Goal: Task Accomplishment & Management: Manage account settings

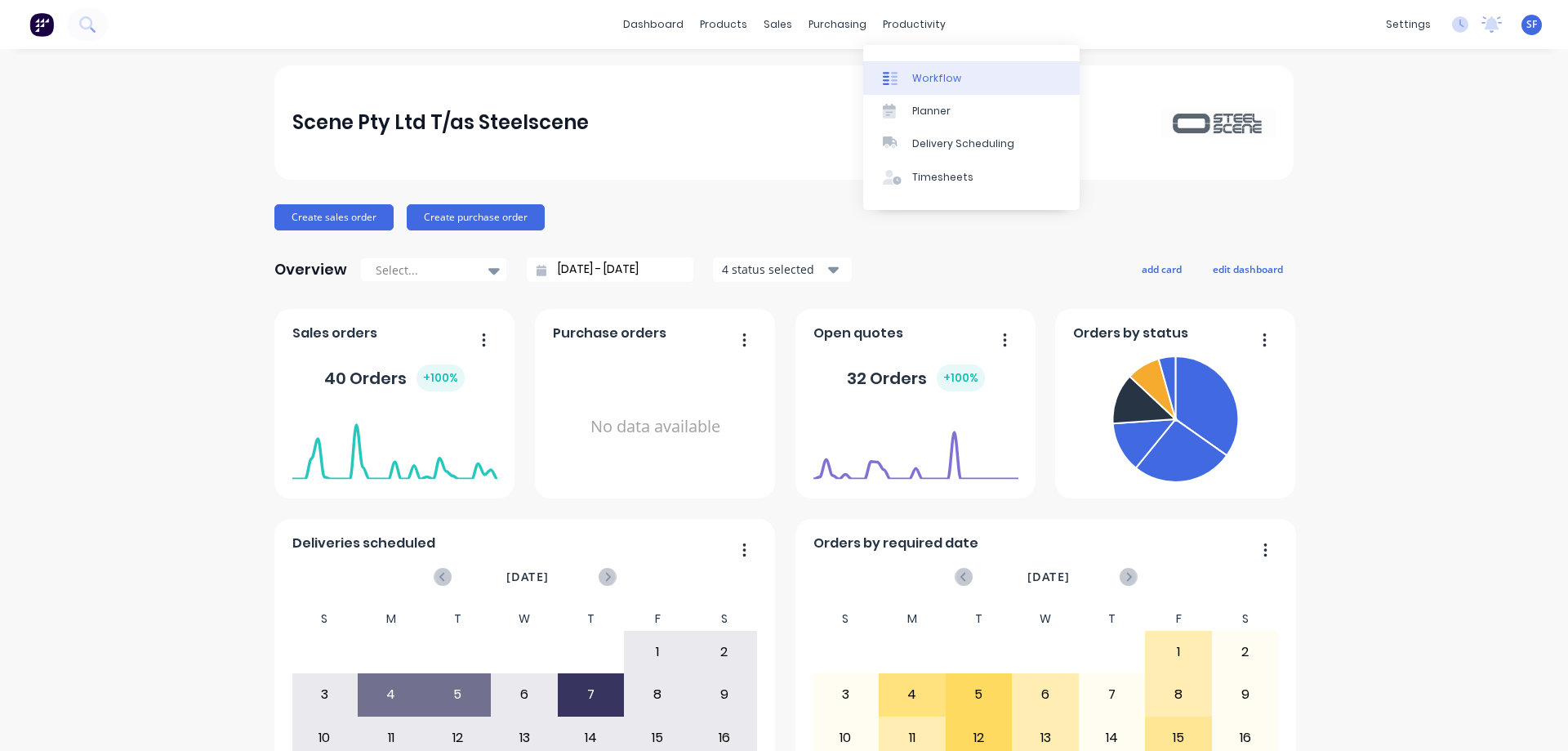
click at [930, 77] on div "Workflow" at bounding box center [936, 78] width 49 height 14
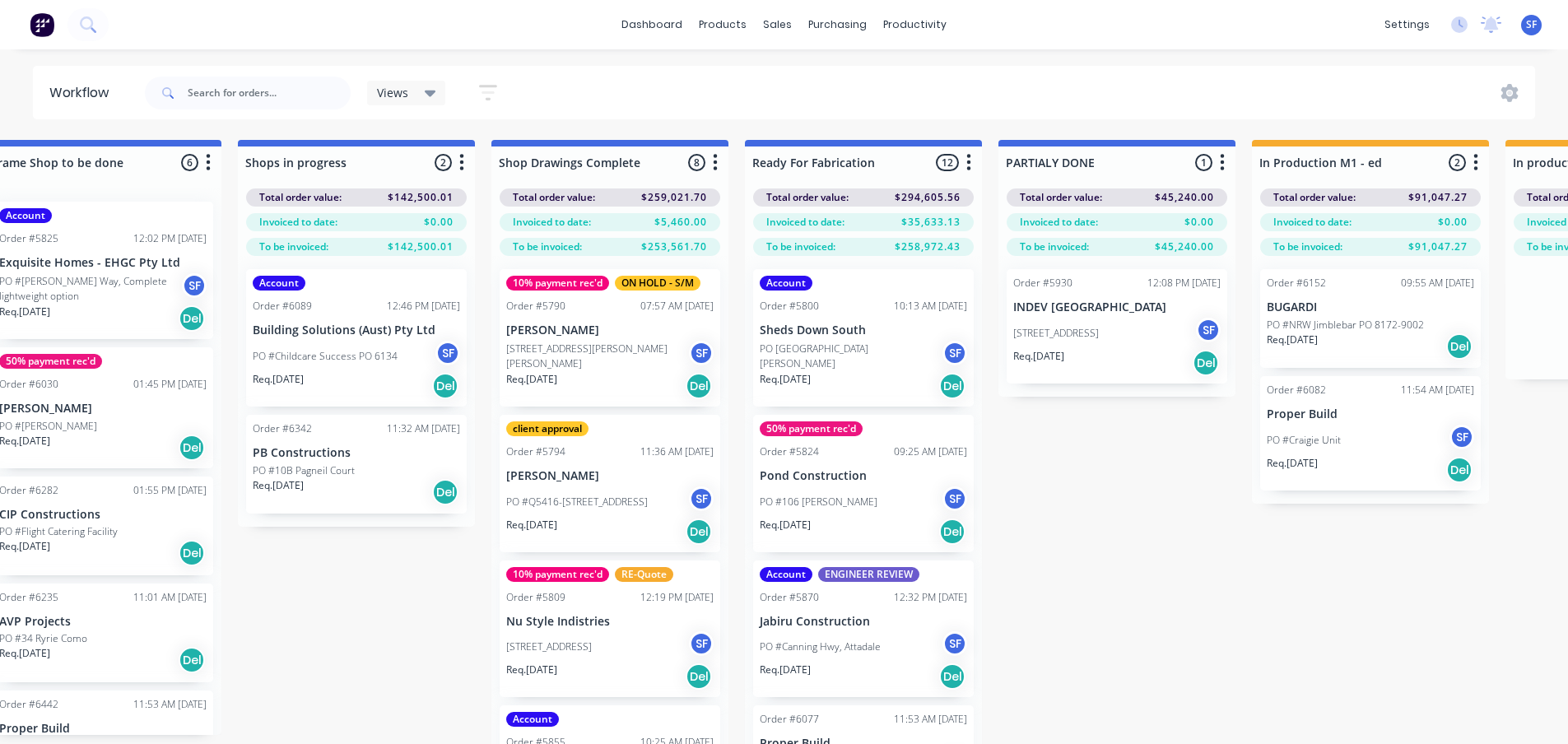
scroll to position [0, 1570]
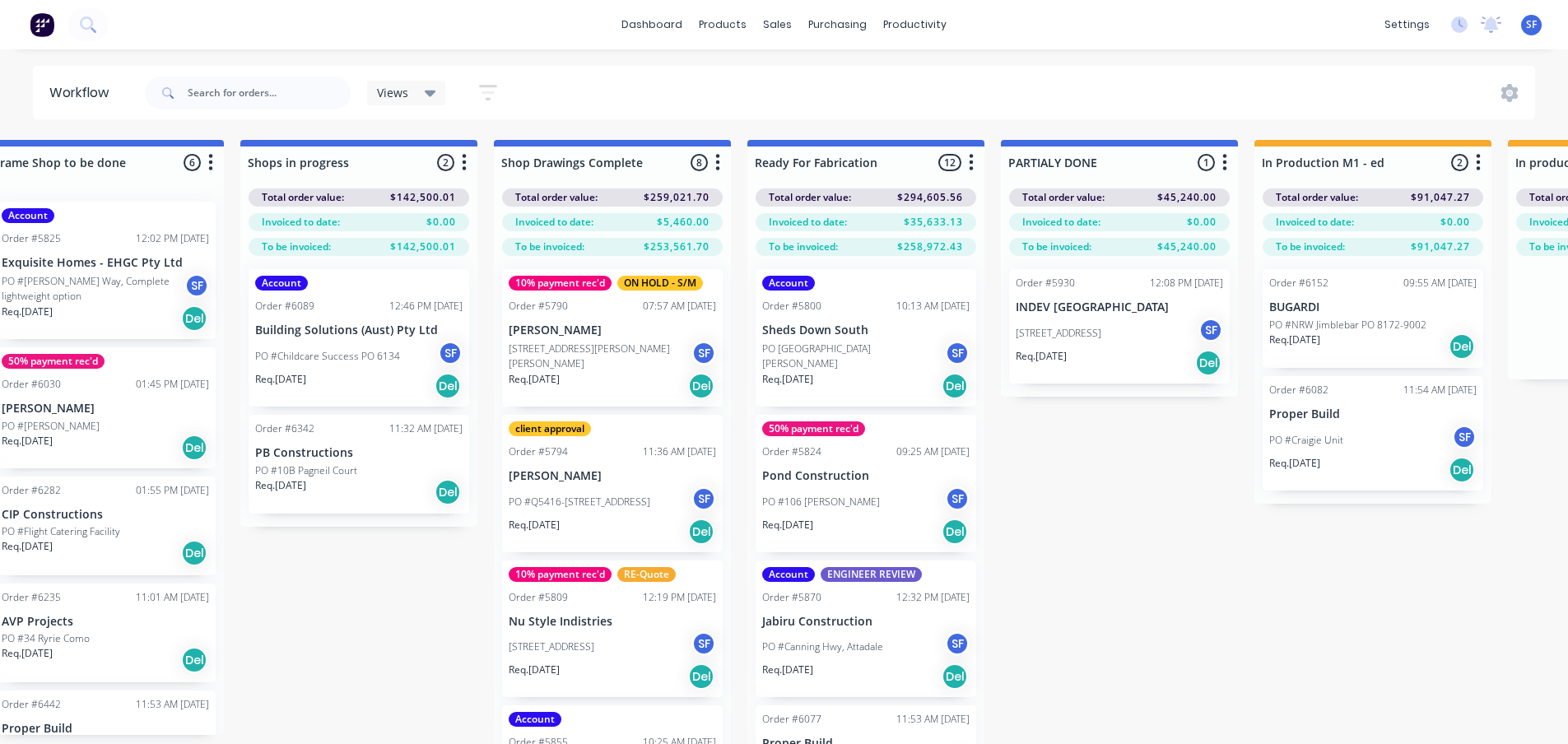
click at [854, 353] on div "PO #[PERSON_NAME] Drive SF" at bounding box center [866, 356] width 207 height 32
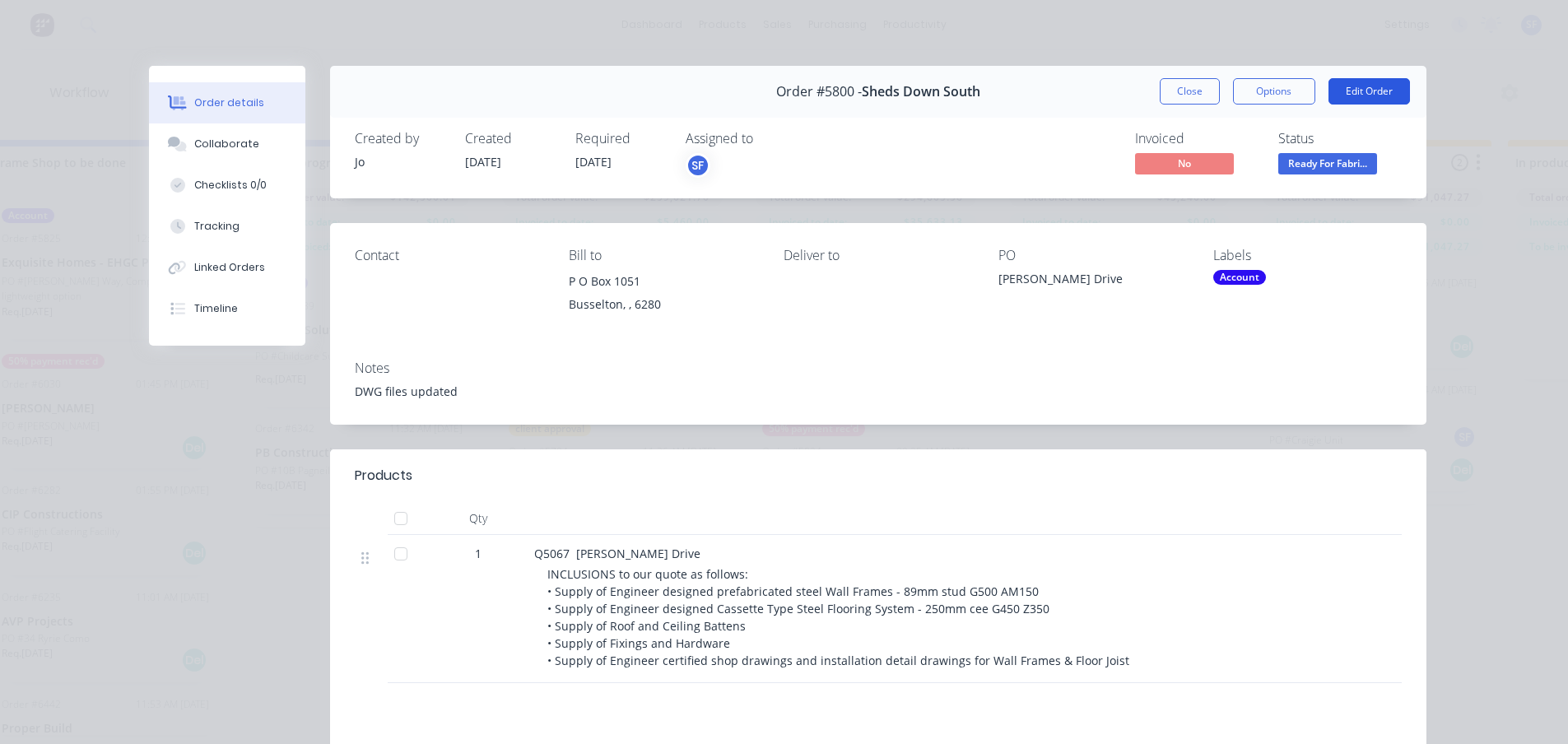
click at [1087, 94] on button "Edit Order" at bounding box center [1369, 90] width 82 height 26
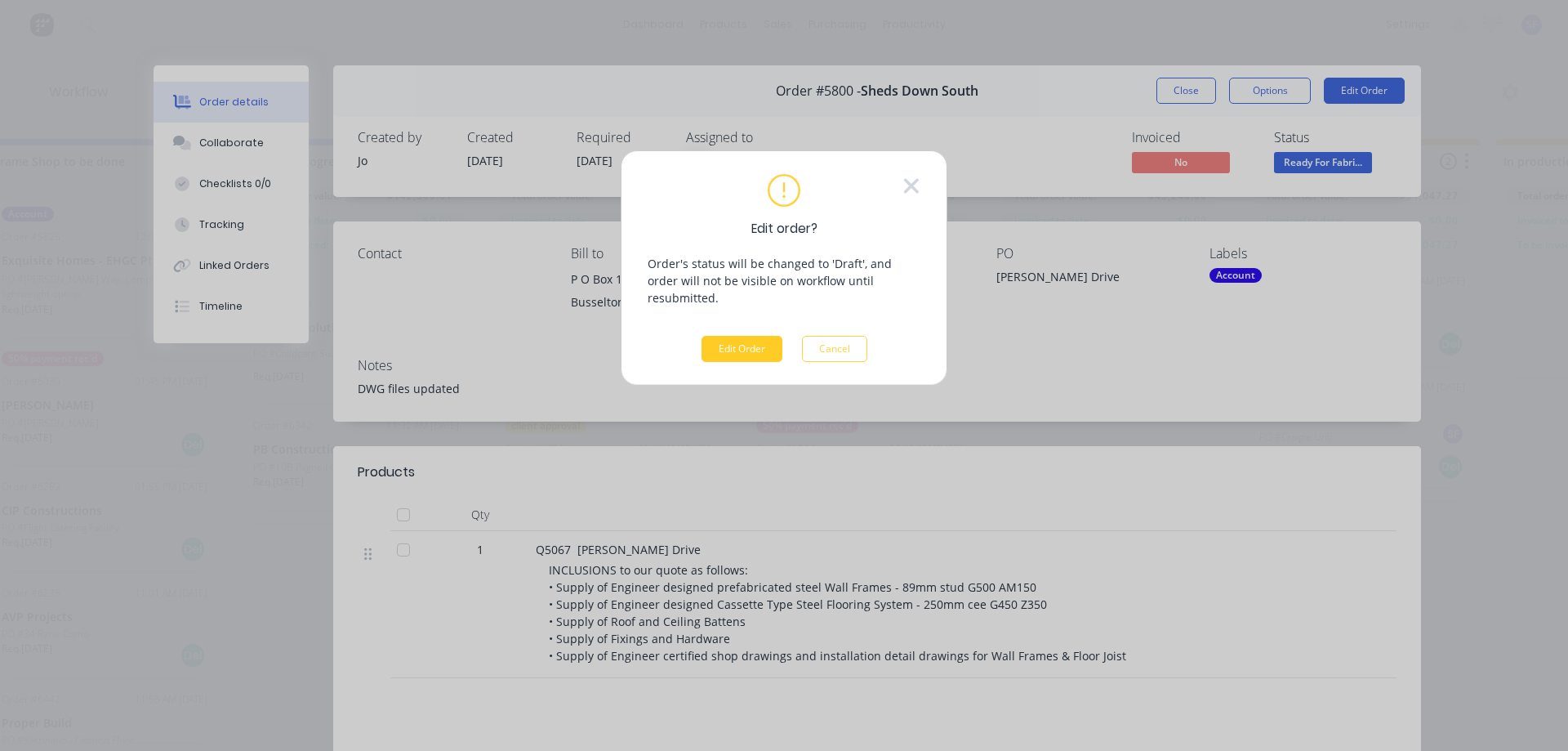
click at [759, 335] on button "Edit Order" at bounding box center [742, 348] width 81 height 26
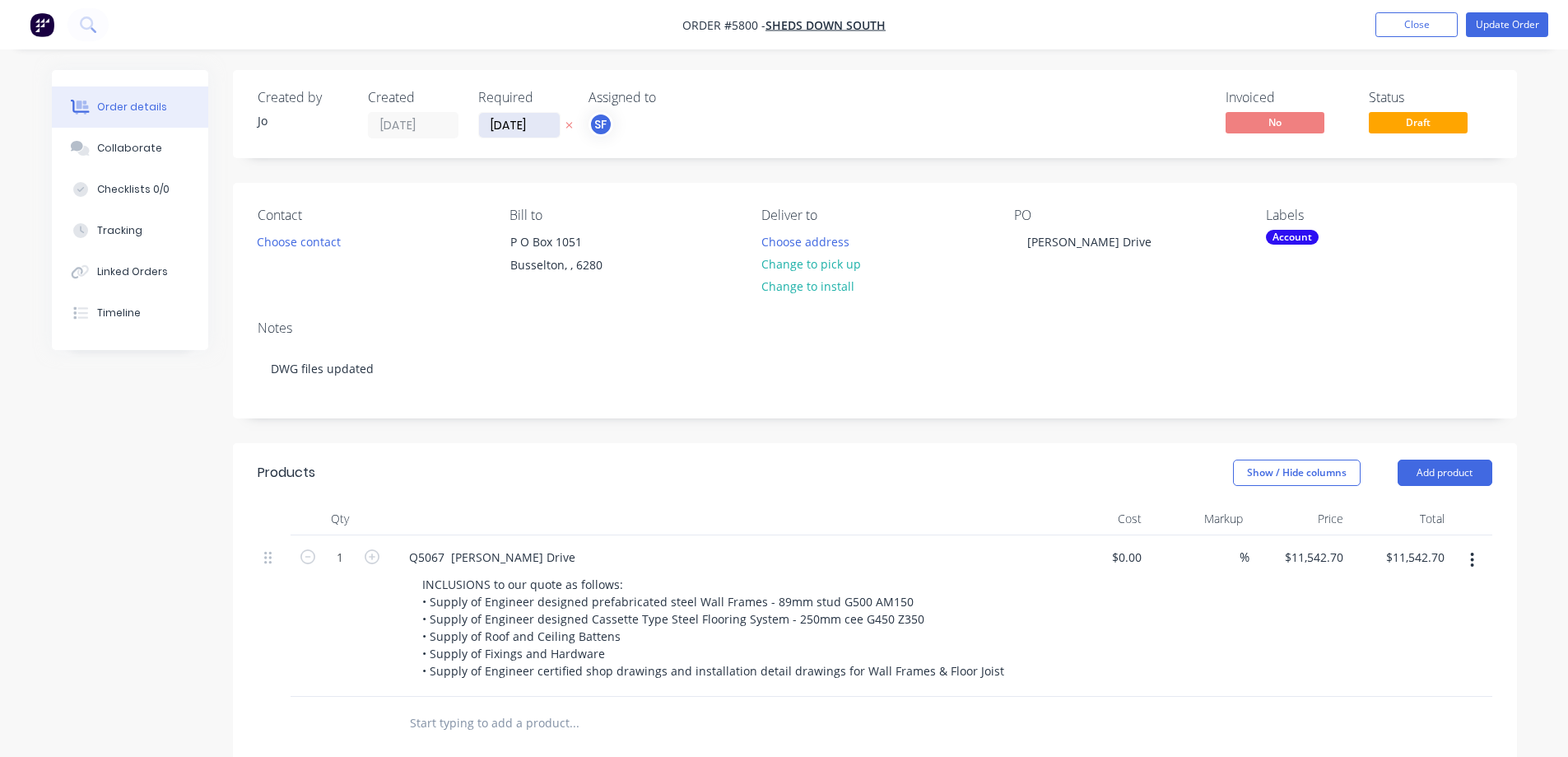
click at [535, 123] on input "[DATE]" at bounding box center [519, 125] width 81 height 25
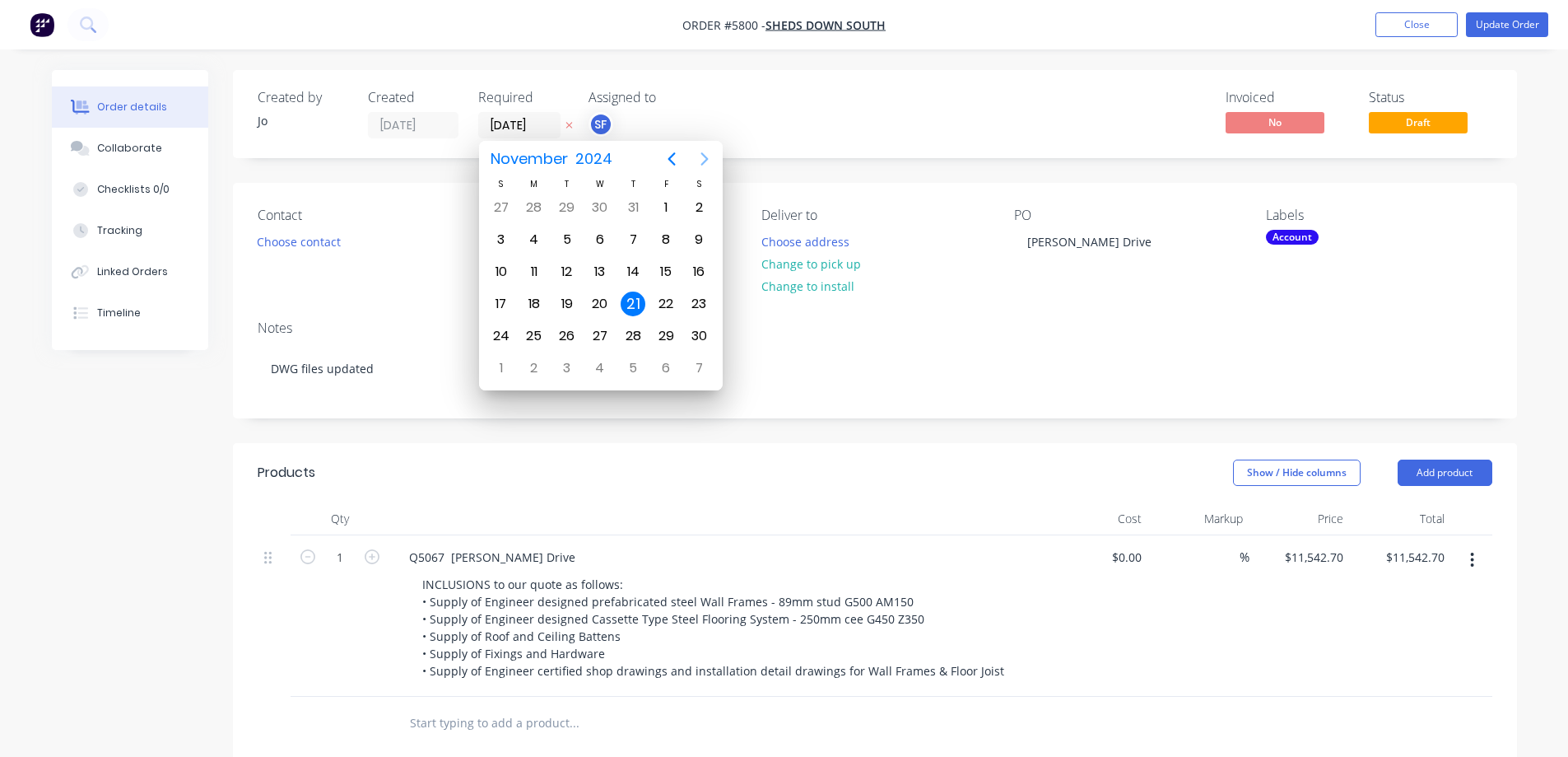
click at [700, 157] on icon "Next page" at bounding box center [705, 159] width 20 height 20
click at [577, 159] on span "2024" at bounding box center [595, 159] width 44 height 30
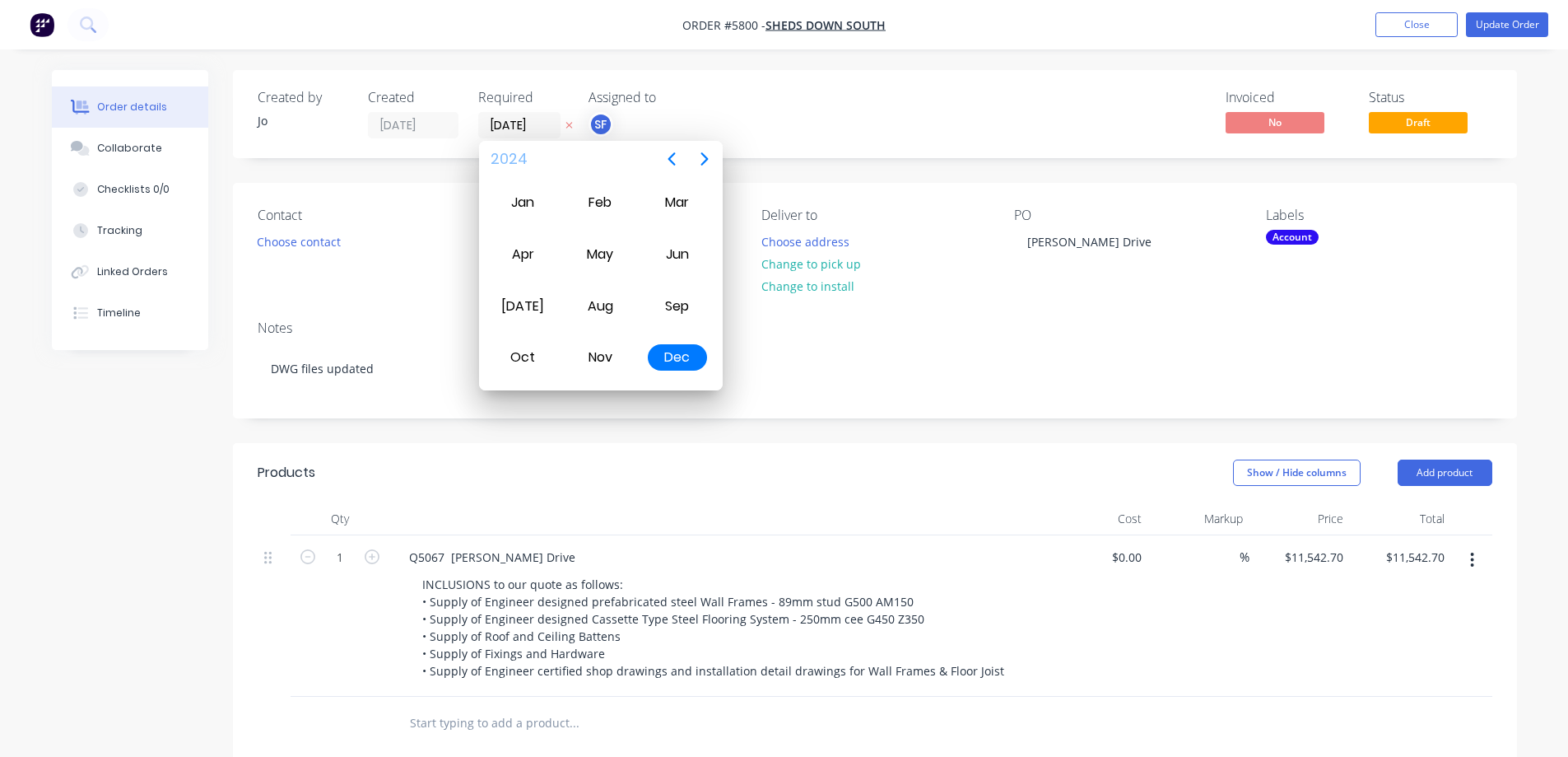
click at [511, 159] on span "2024" at bounding box center [510, 159] width 44 height 30
click at [608, 304] on div "2025" at bounding box center [600, 305] width 60 height 26
click at [609, 314] on div "Aug" at bounding box center [600, 305] width 60 height 26
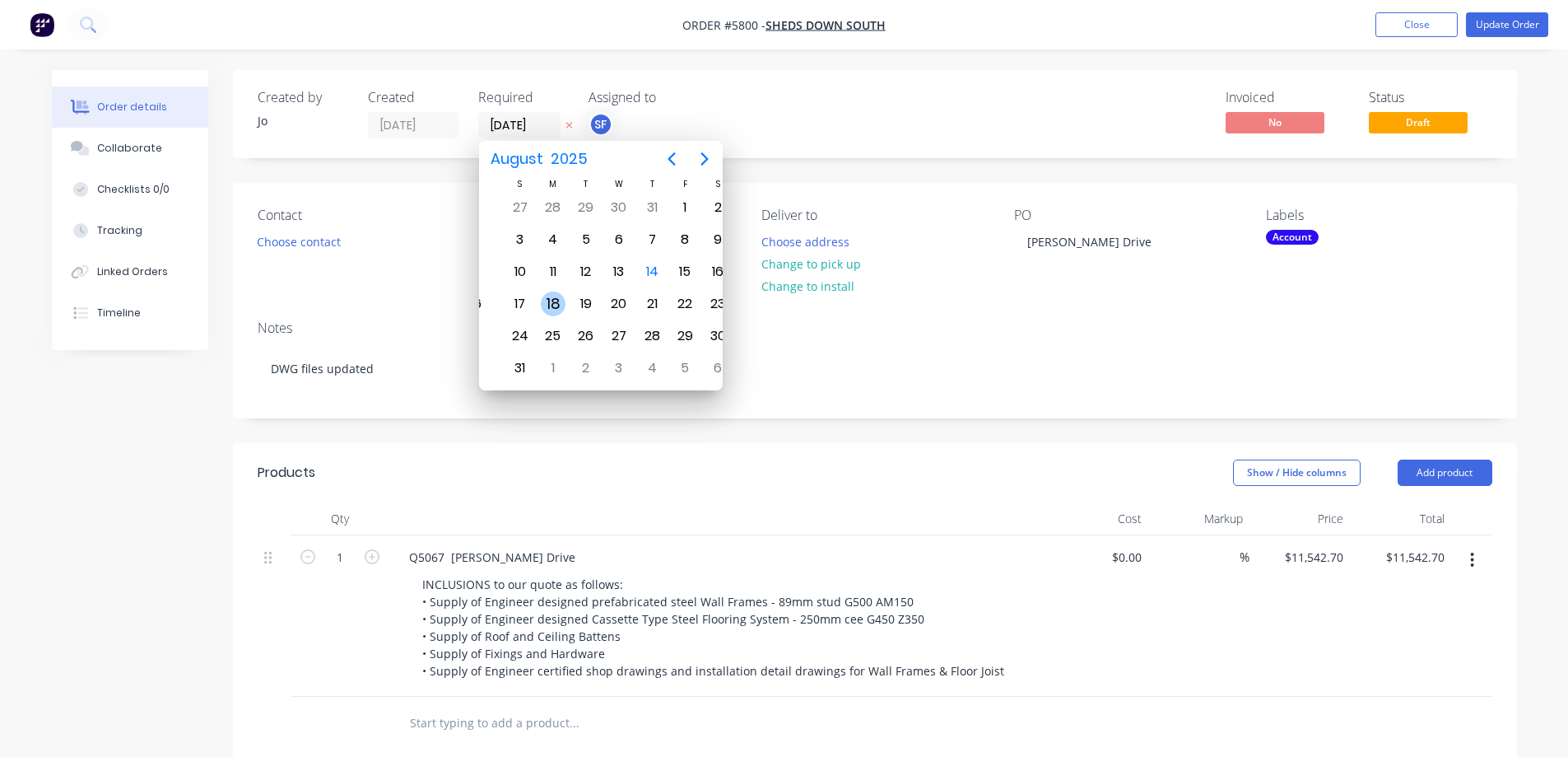
drag, startPoint x: 534, startPoint y: 303, endPoint x: 553, endPoint y: 304, distance: 19.0
click at [553, 304] on div "18" at bounding box center [553, 305] width 25 height 25
click at [604, 304] on div "20" at bounding box center [600, 305] width 25 height 25
type input "[DATE]"
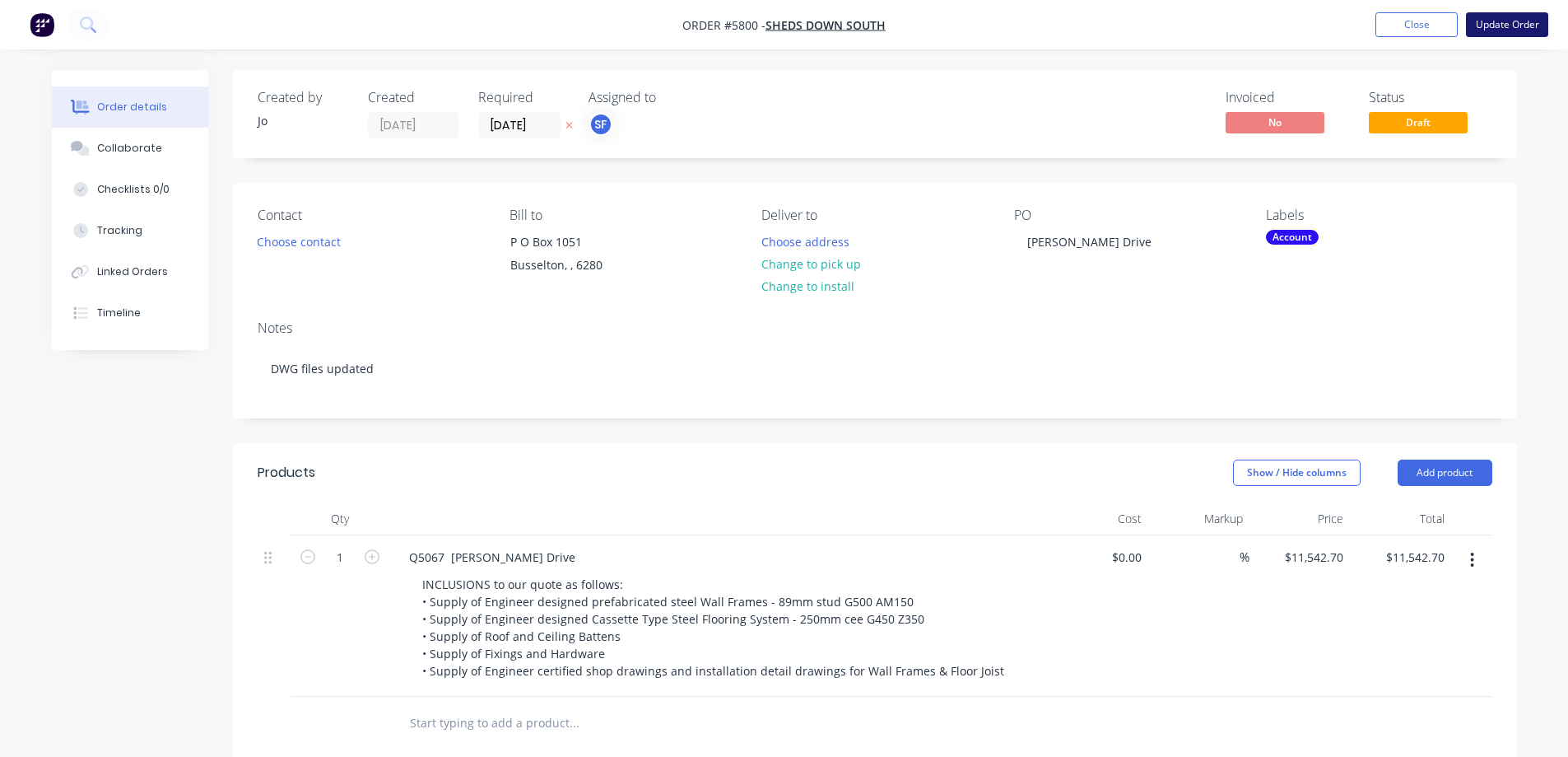
click at [1087, 23] on button "Update Order" at bounding box center [1508, 25] width 83 height 25
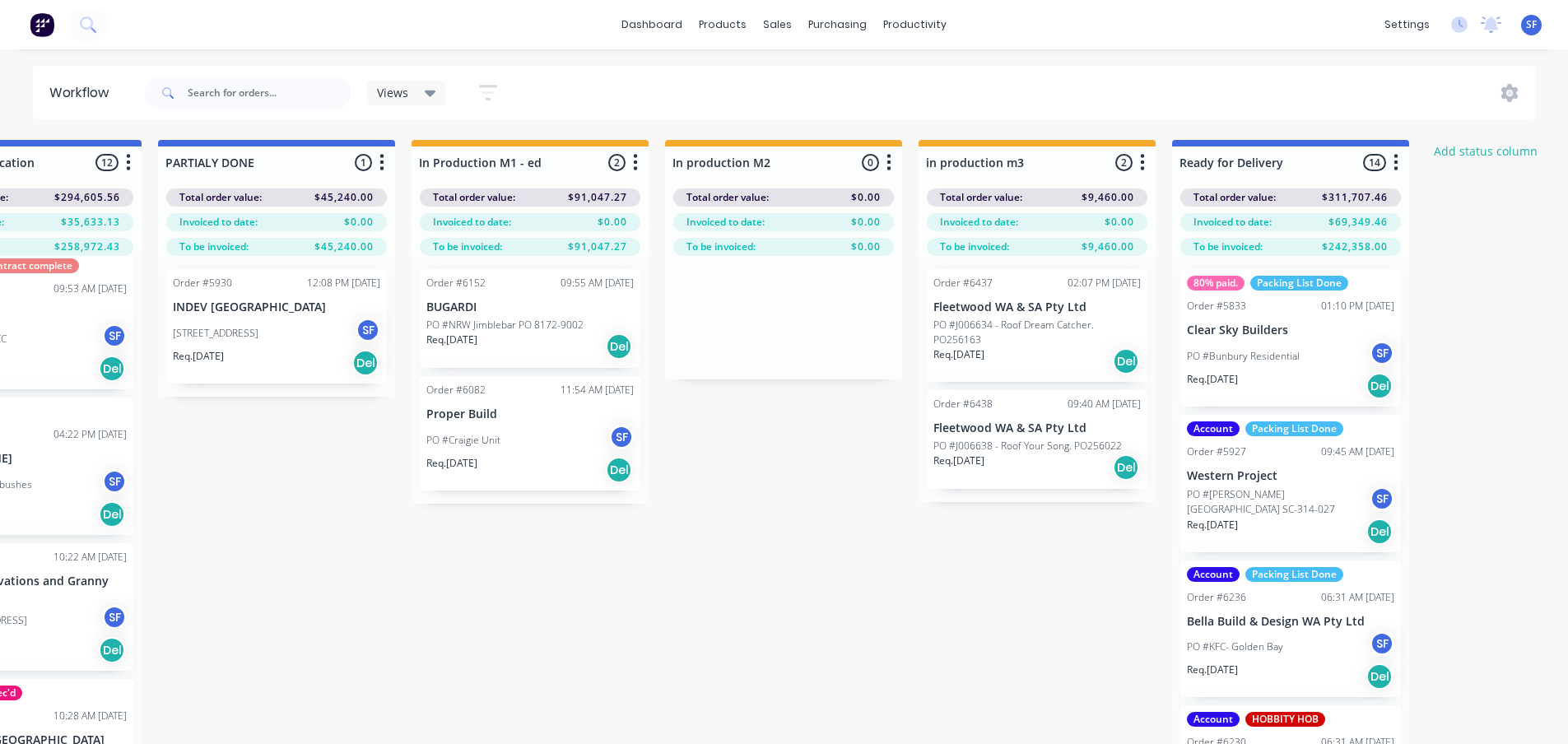
scroll to position [0, 2610]
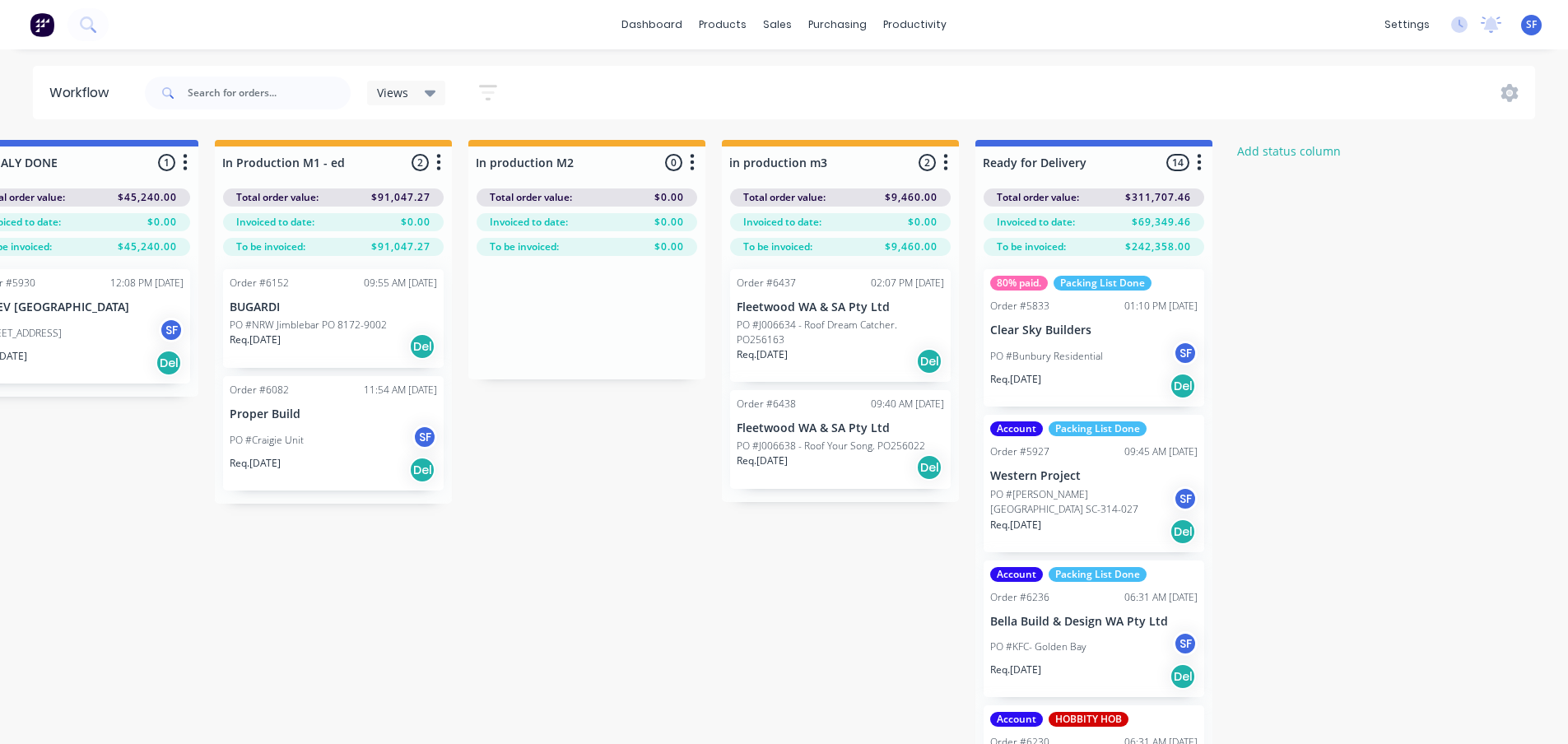
click at [1087, 384] on div "Req. [DATE] Del" at bounding box center [1095, 386] width 207 height 28
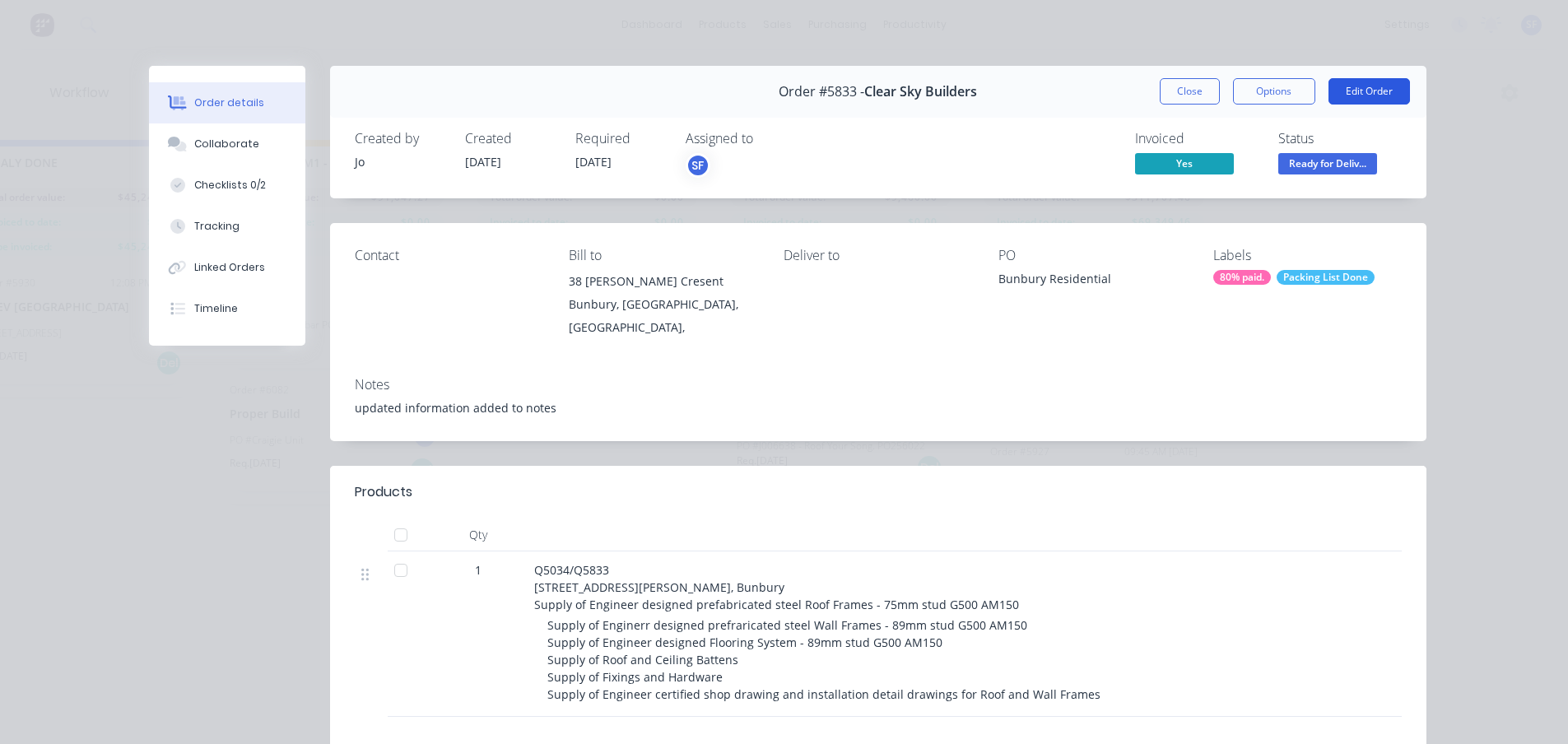
click at [1087, 93] on button "Edit Order" at bounding box center [1369, 90] width 82 height 26
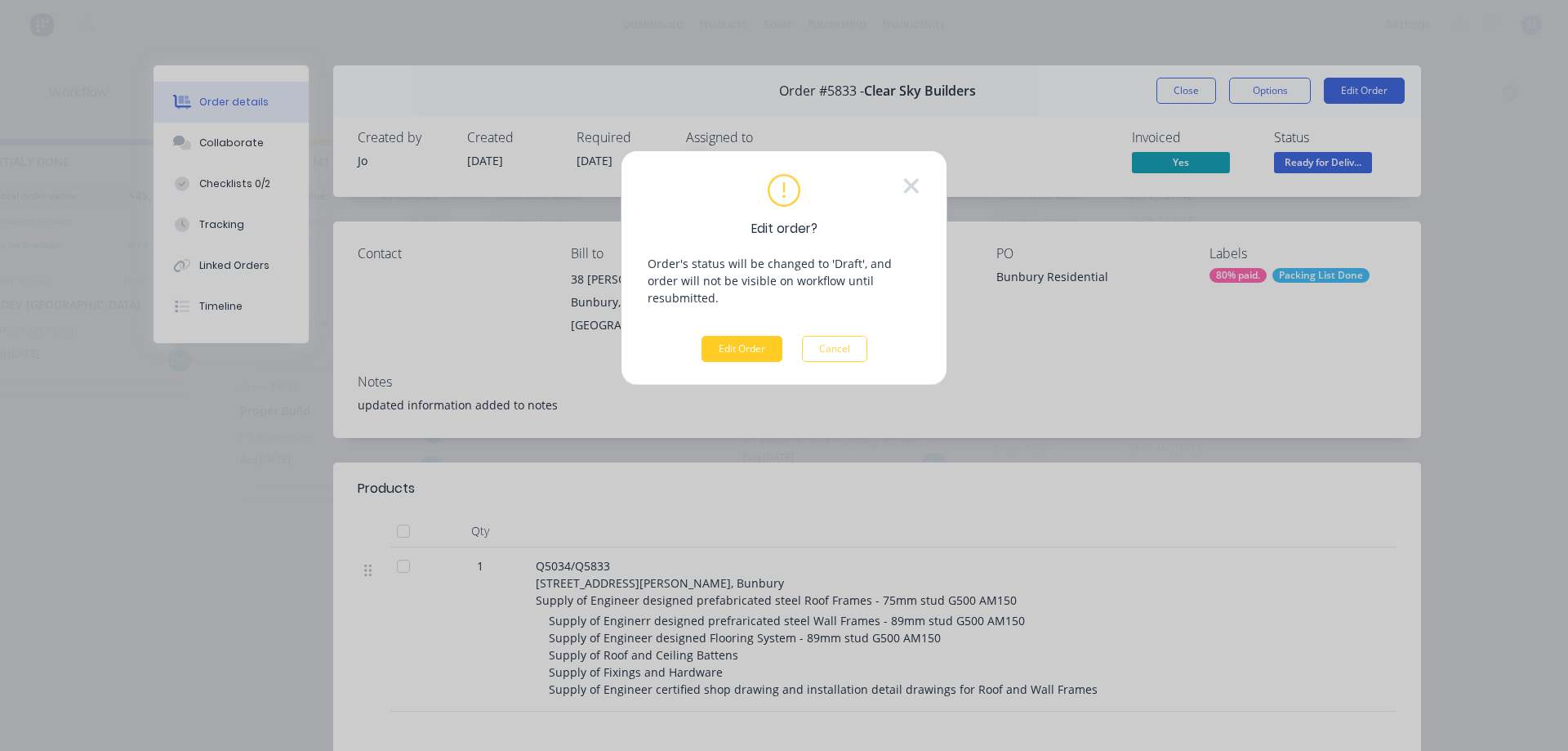
click at [747, 335] on button "Edit Order" at bounding box center [742, 348] width 81 height 26
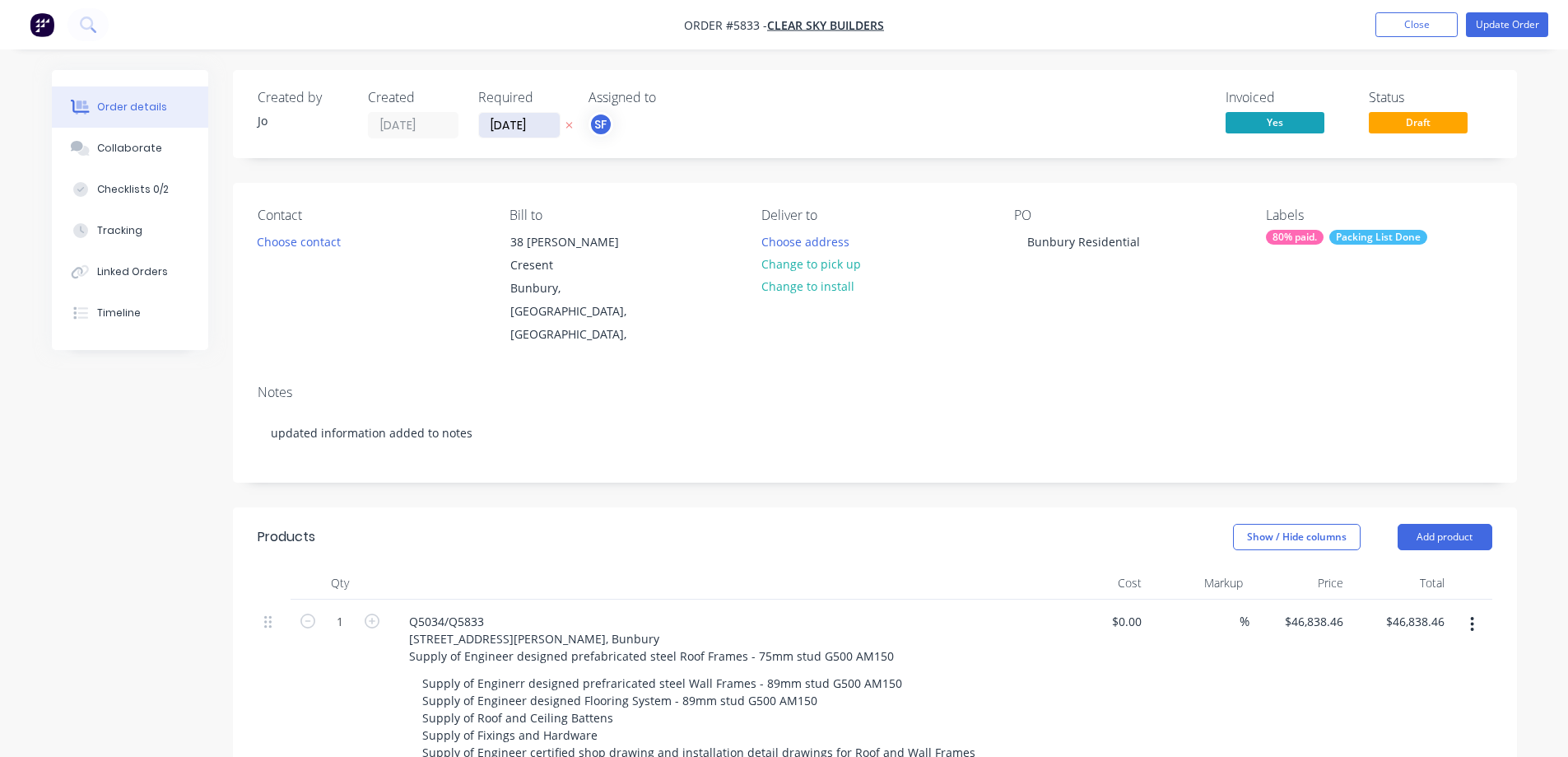
click at [541, 130] on input "[DATE]" at bounding box center [519, 125] width 81 height 25
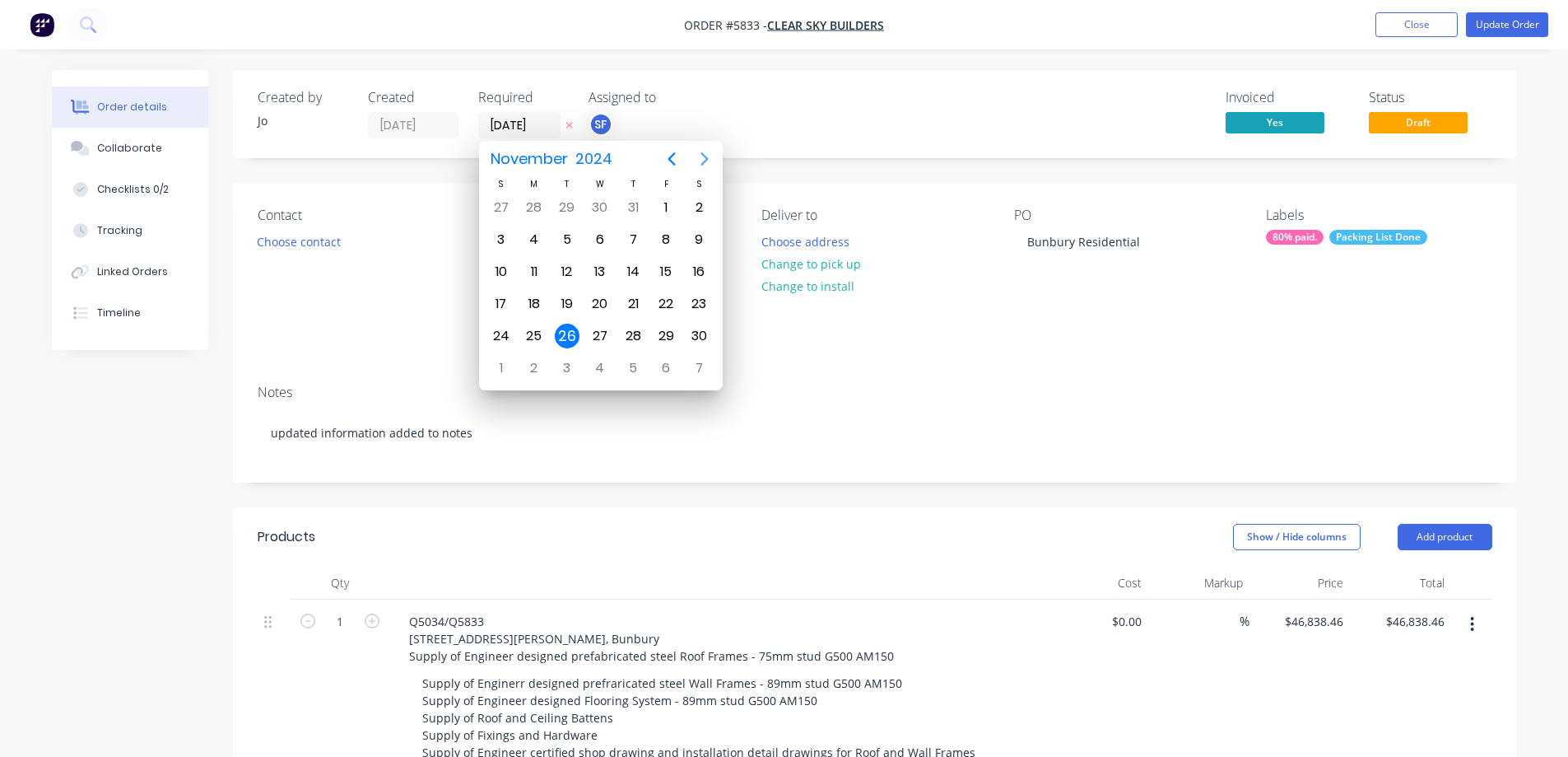
click at [708, 154] on icon "Next page" at bounding box center [705, 159] width 20 height 20
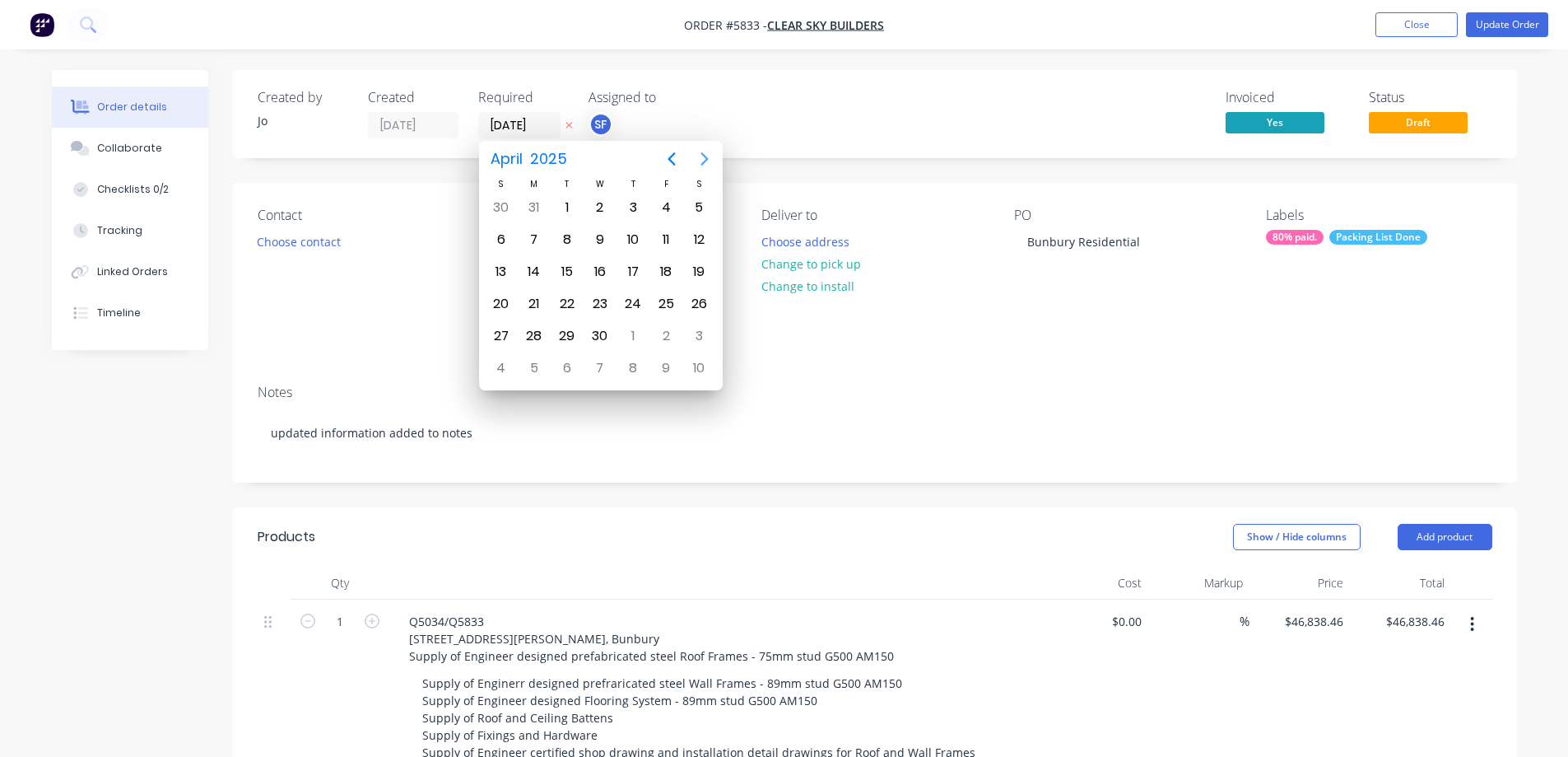
click at [708, 154] on icon "Next page" at bounding box center [705, 159] width 20 height 20
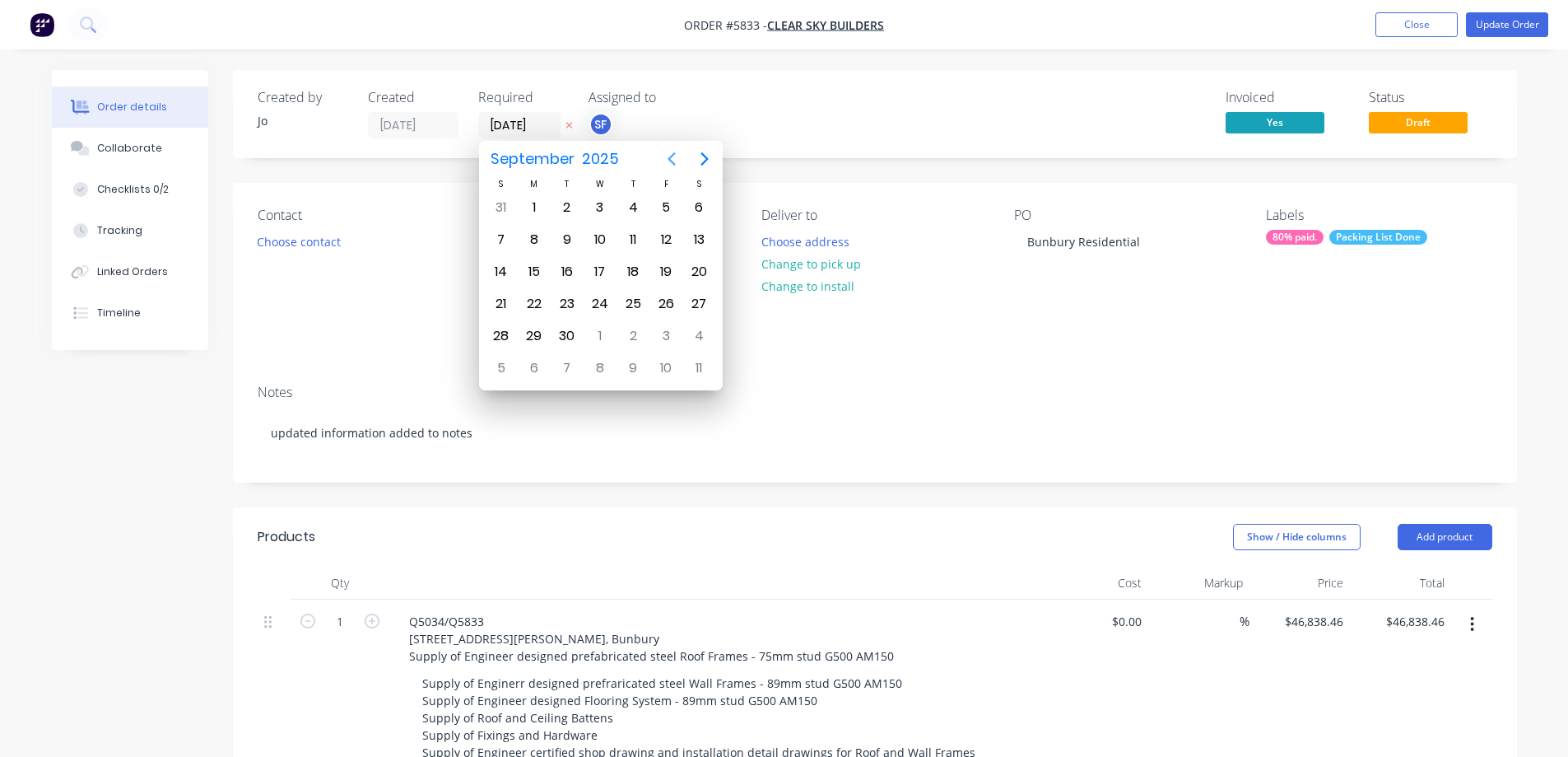
click at [670, 152] on icon "Previous page" at bounding box center [671, 159] width 20 height 20
click at [568, 305] on div "19" at bounding box center [567, 305] width 25 height 25
type input "[DATE]"
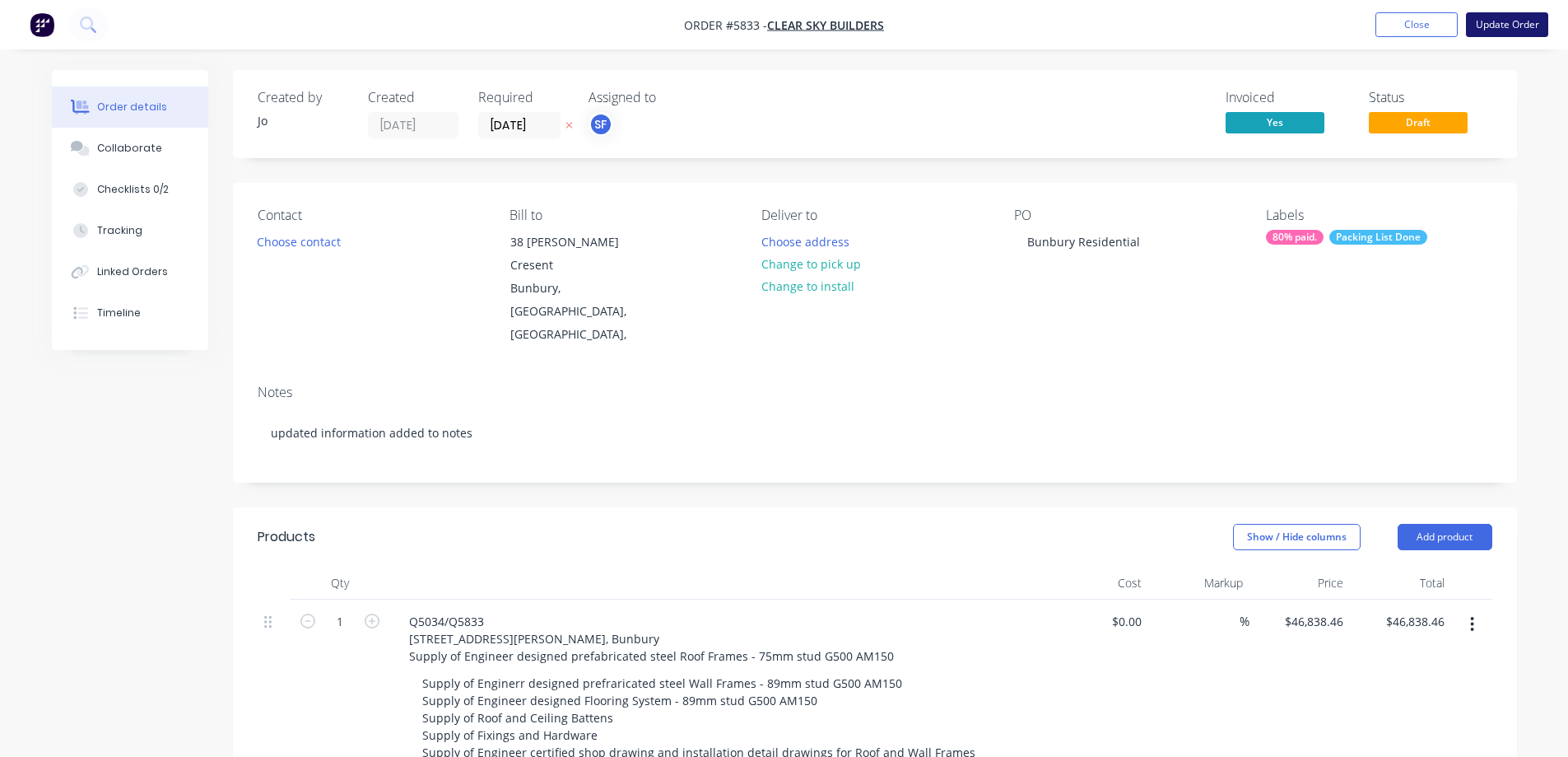
click at [1087, 22] on button "Update Order" at bounding box center [1508, 25] width 83 height 25
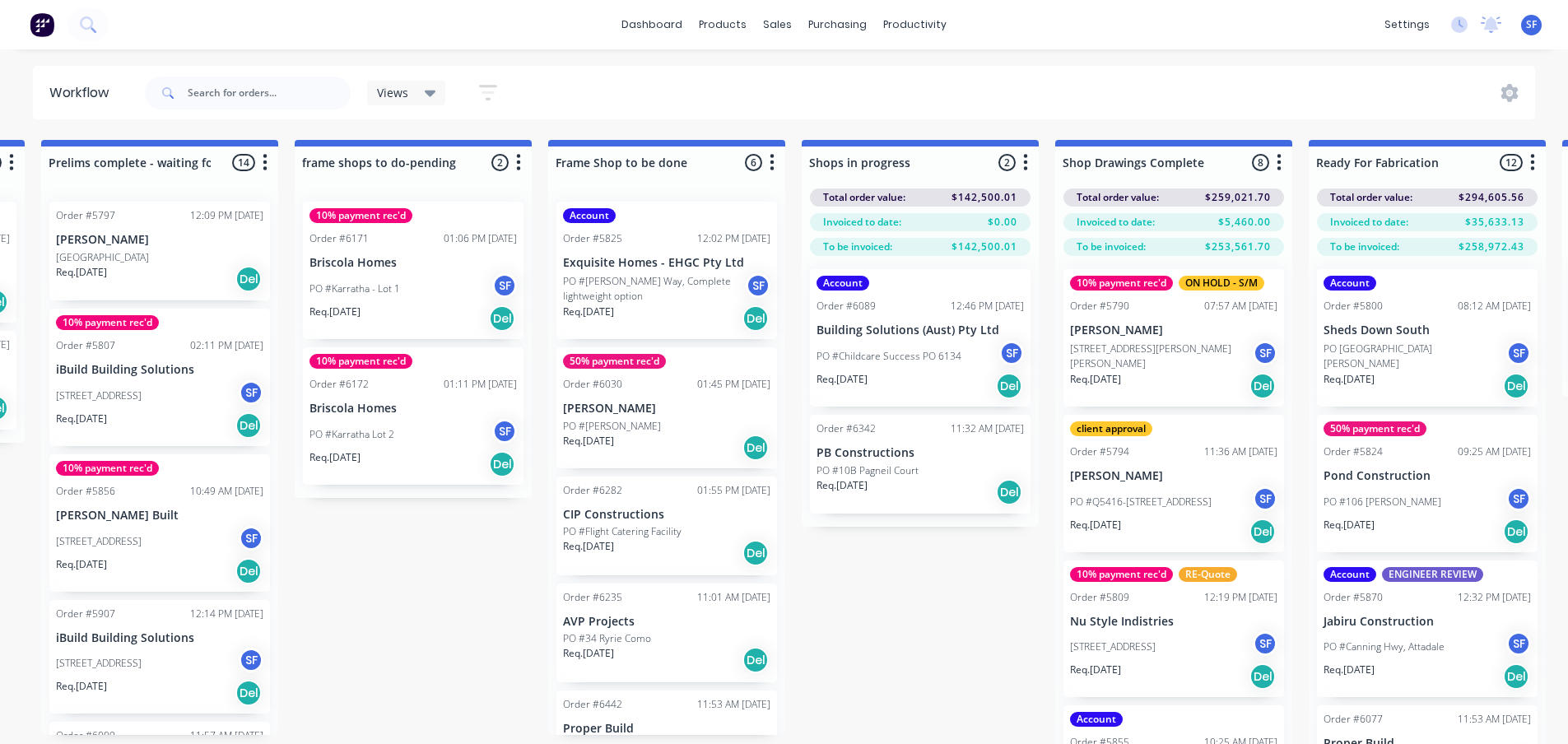
scroll to position [0, 1317]
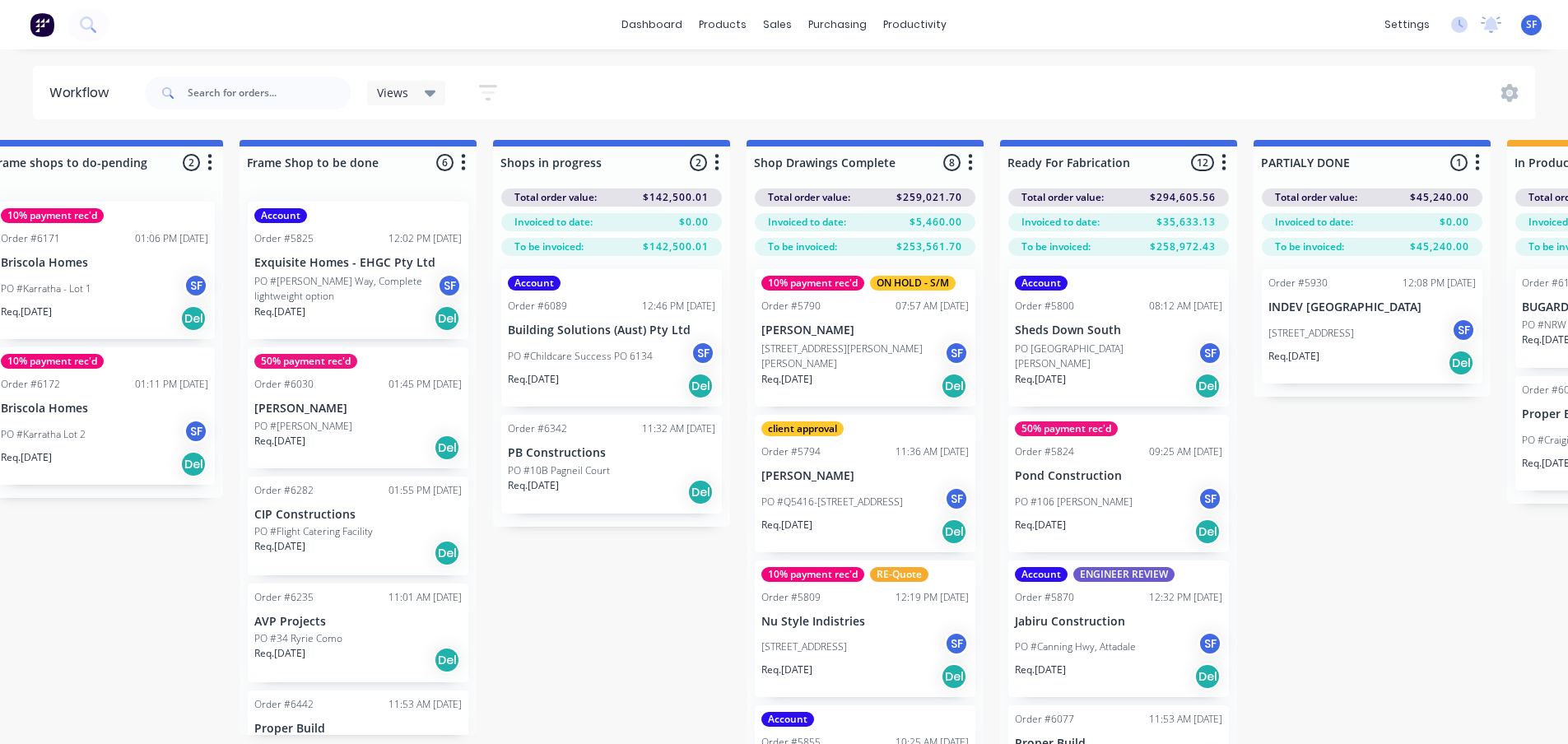
click at [1087, 532] on div "Req. [DATE] Del" at bounding box center [1119, 531] width 207 height 28
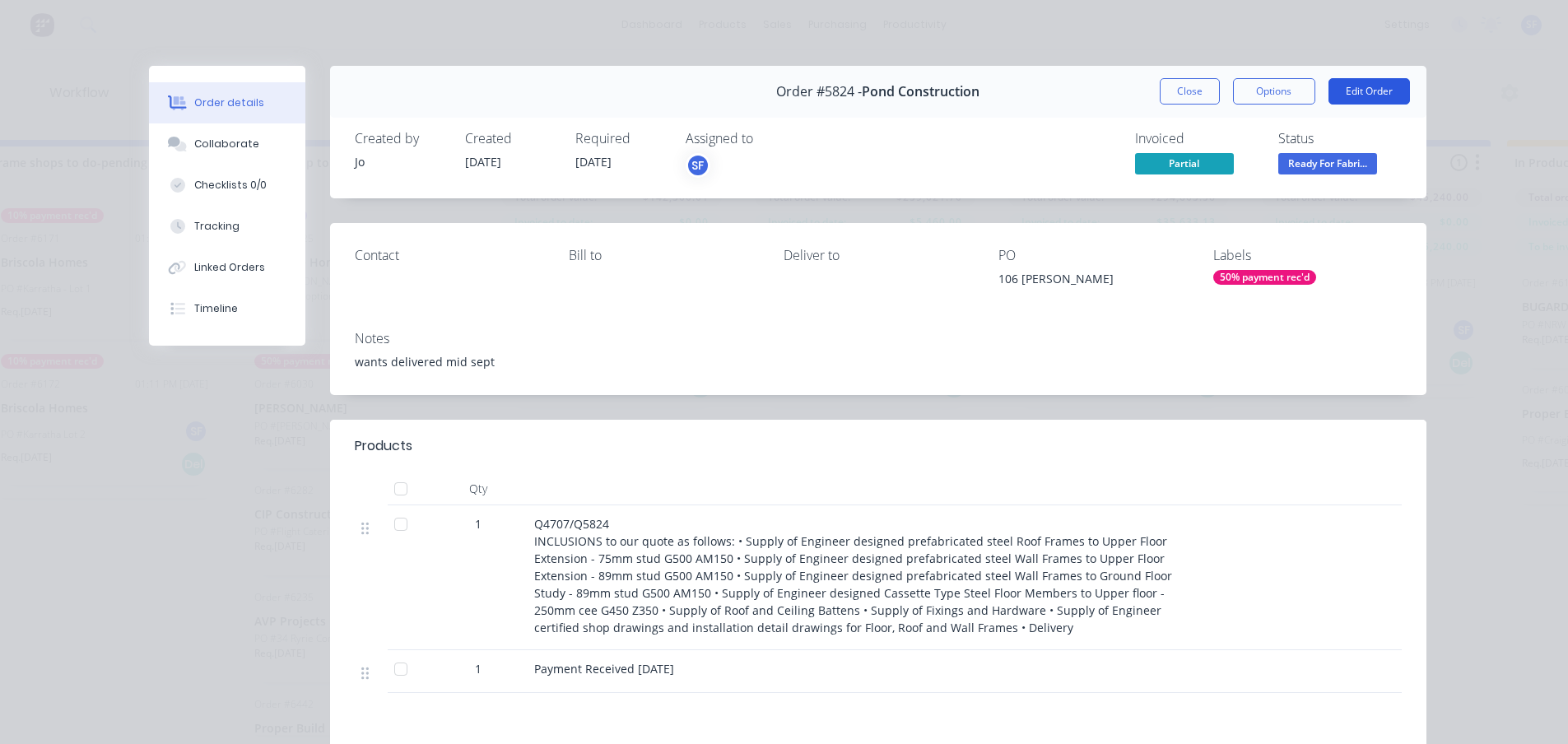
click at [1087, 94] on button "Edit Order" at bounding box center [1369, 90] width 82 height 26
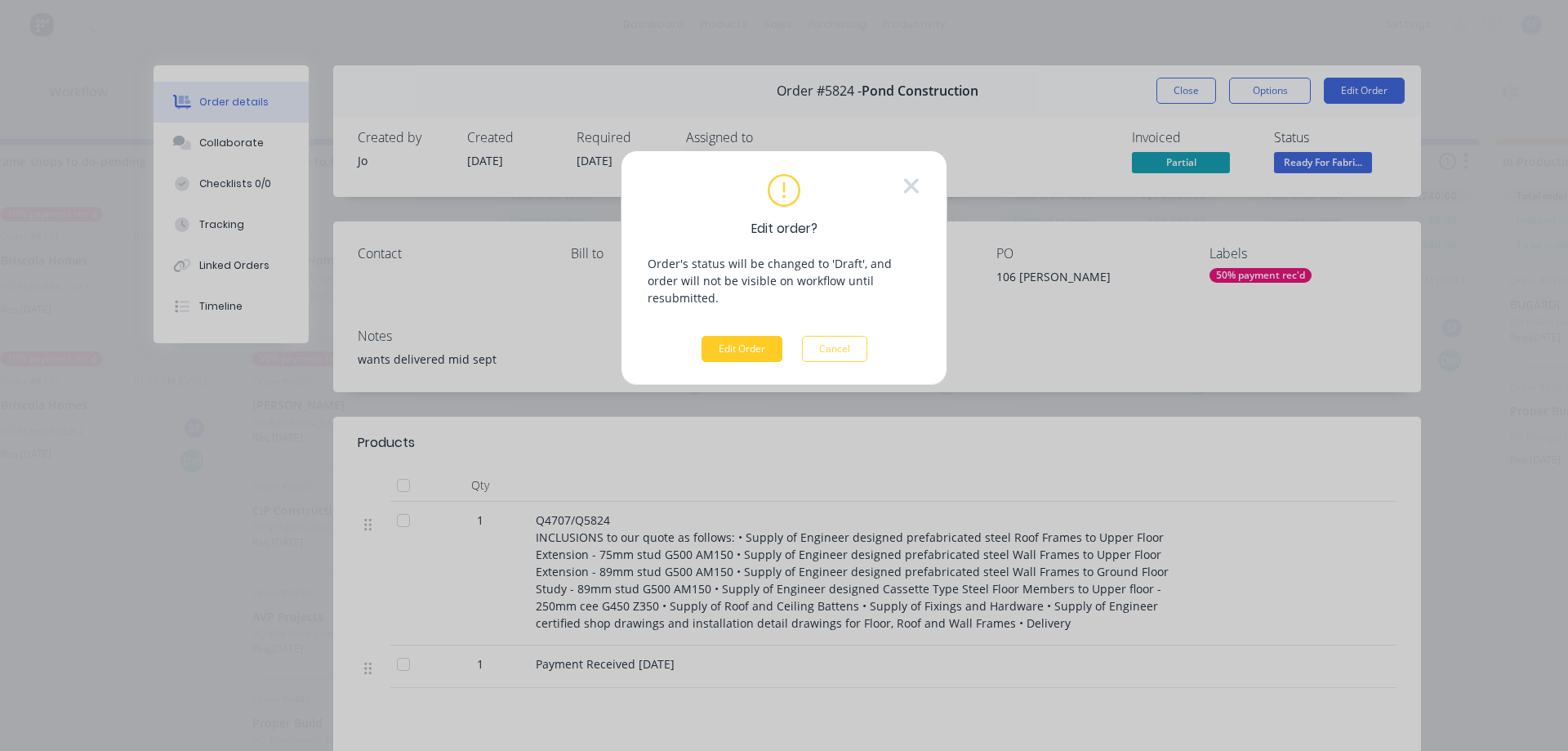
click at [734, 336] on button "Edit Order" at bounding box center [742, 348] width 81 height 26
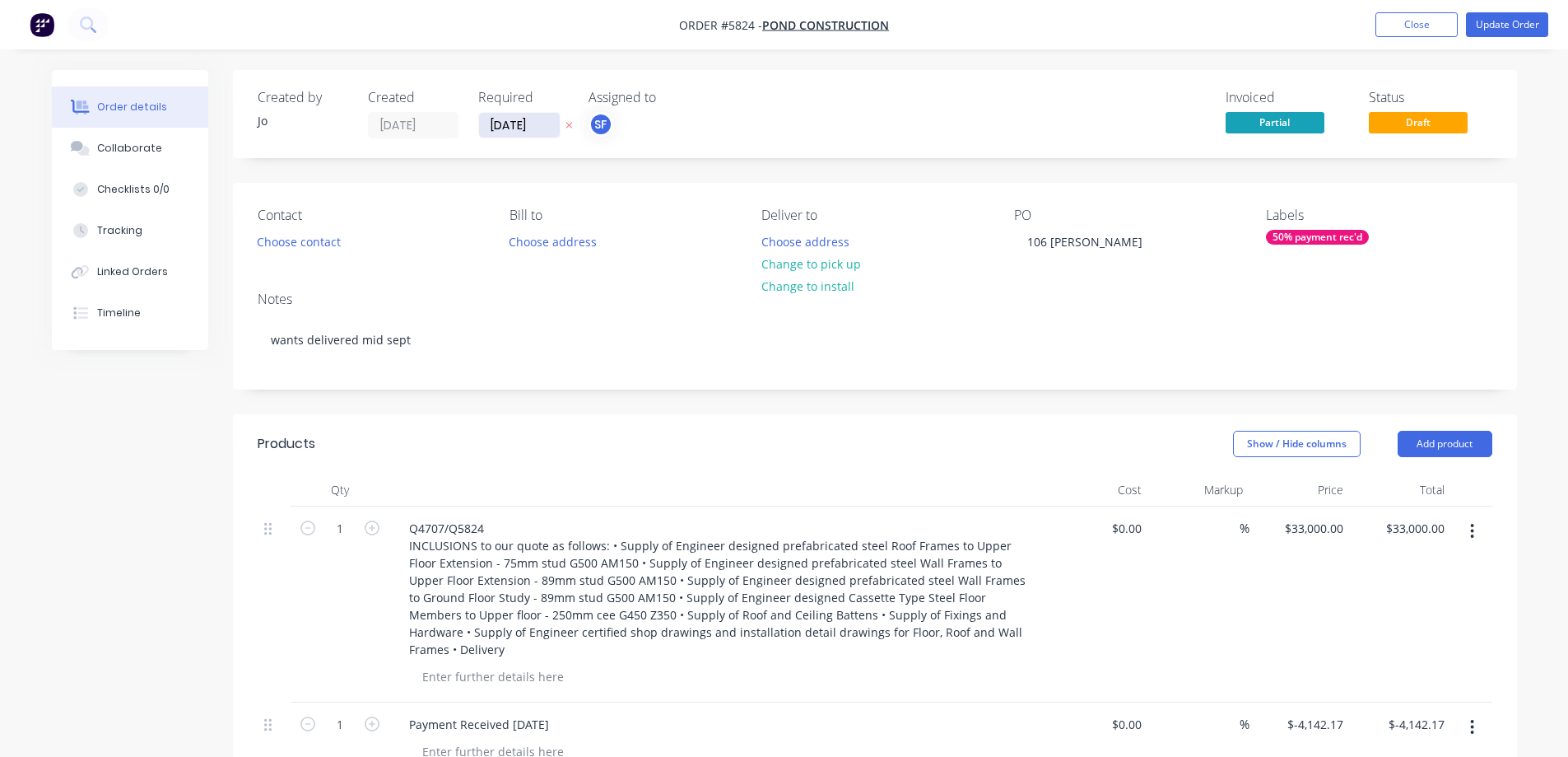
click at [533, 130] on input "[DATE]" at bounding box center [519, 125] width 81 height 25
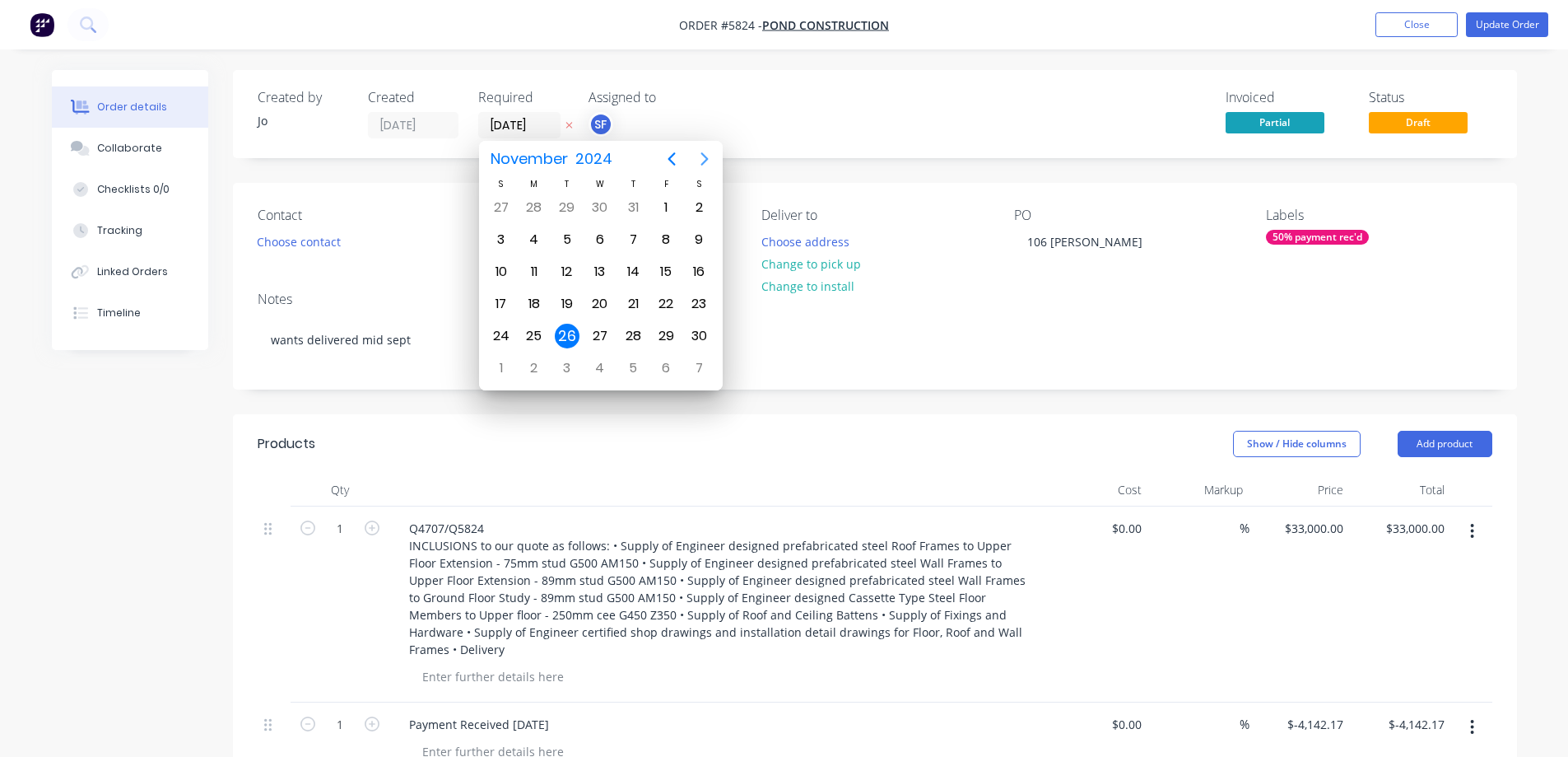
click at [701, 158] on icon "Next page" at bounding box center [705, 159] width 20 height 20
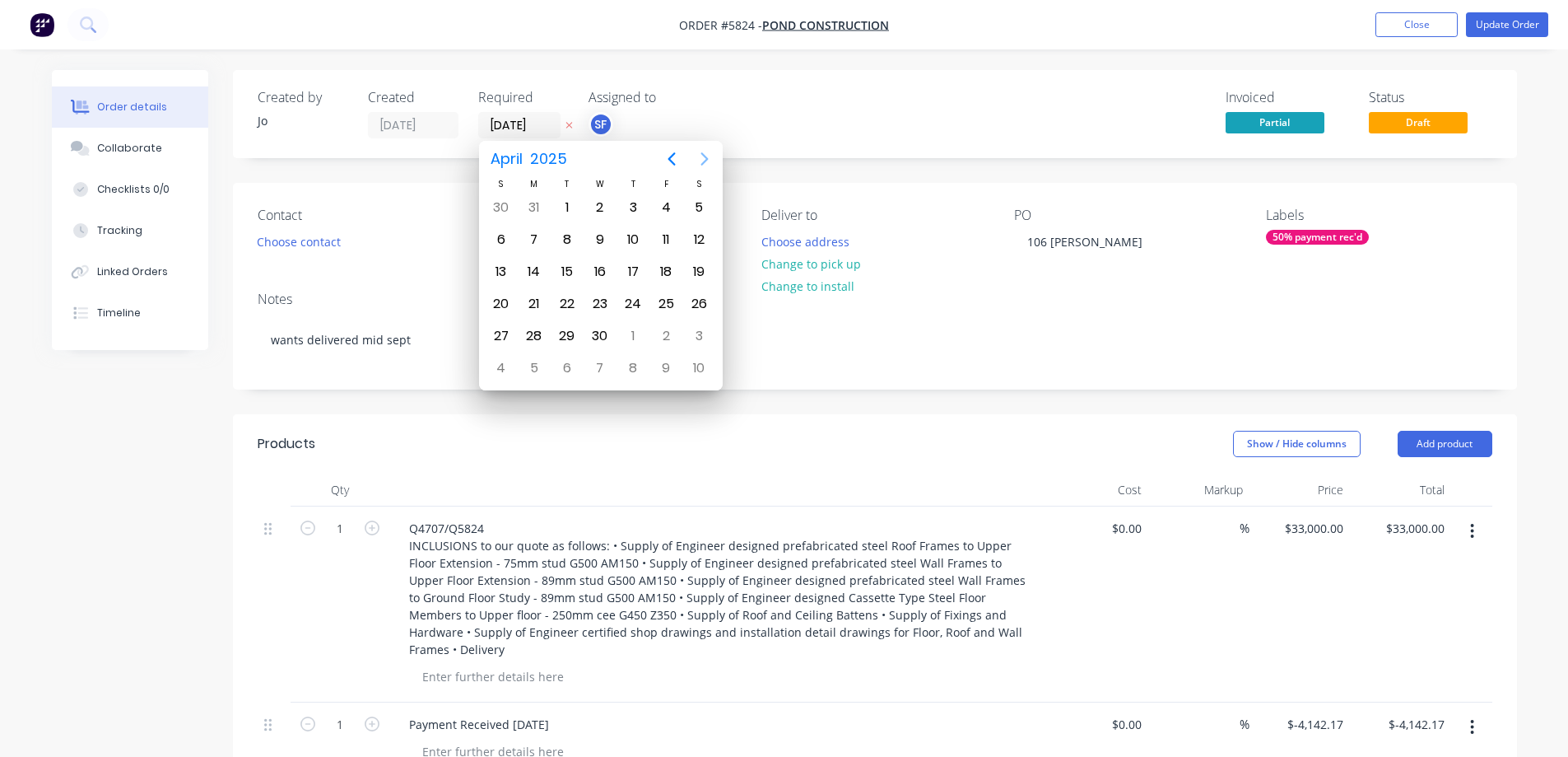
click at [701, 158] on icon "Next page" at bounding box center [705, 159] width 20 height 20
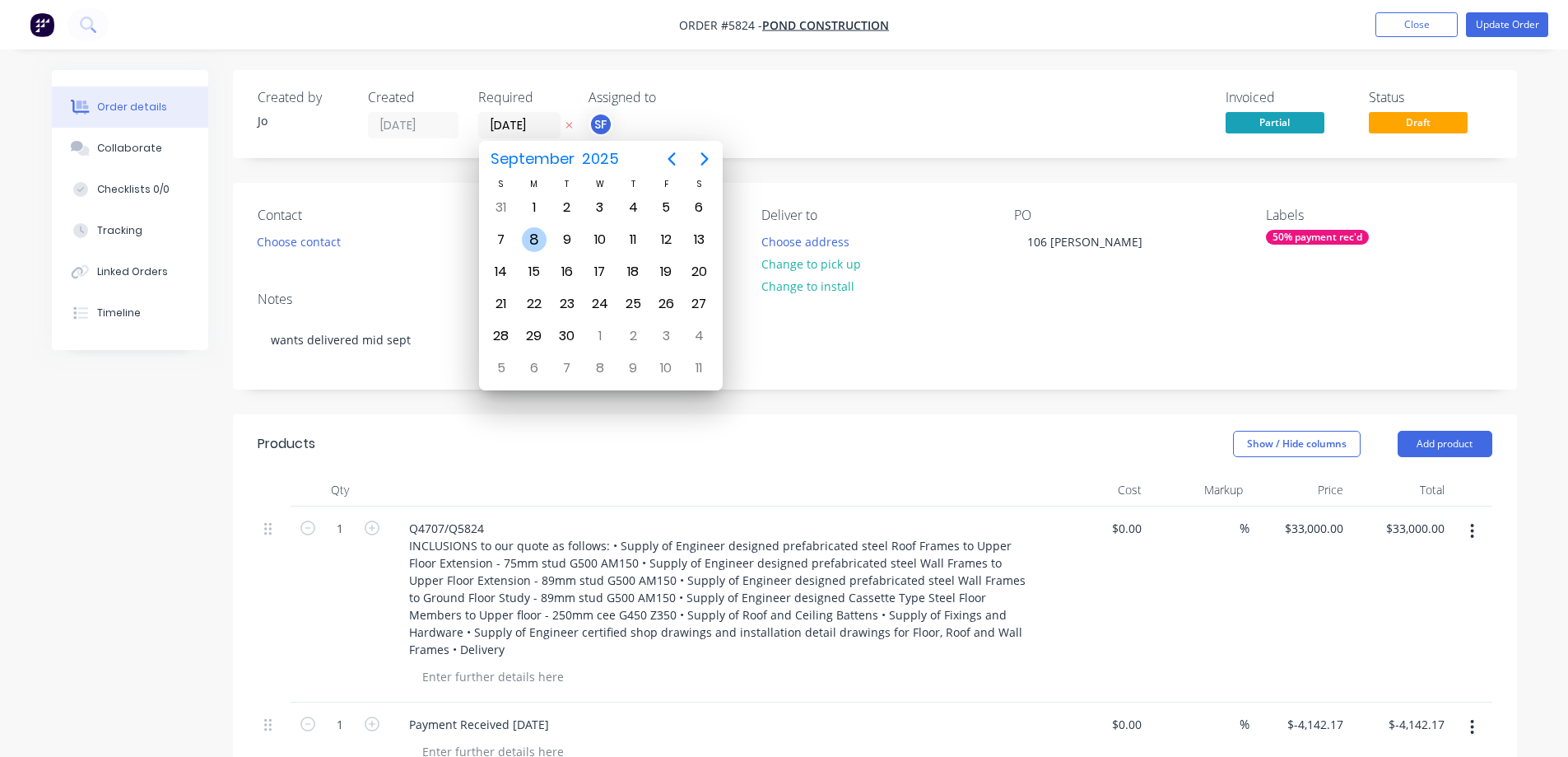
click at [540, 236] on div "8" at bounding box center [535, 240] width 25 height 25
type input "[DATE]"
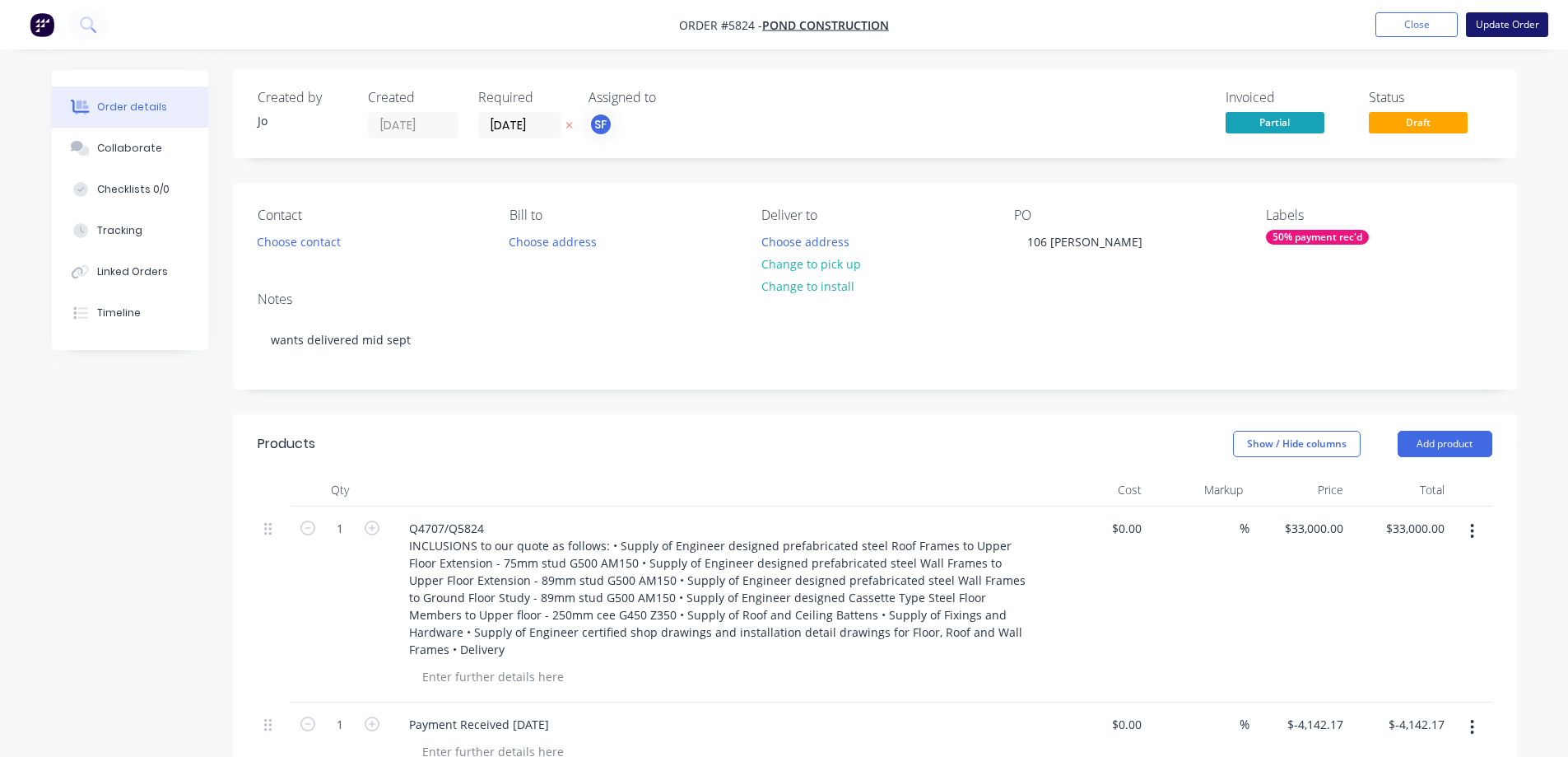
click at [1087, 24] on button "Update Order" at bounding box center [1508, 25] width 83 height 25
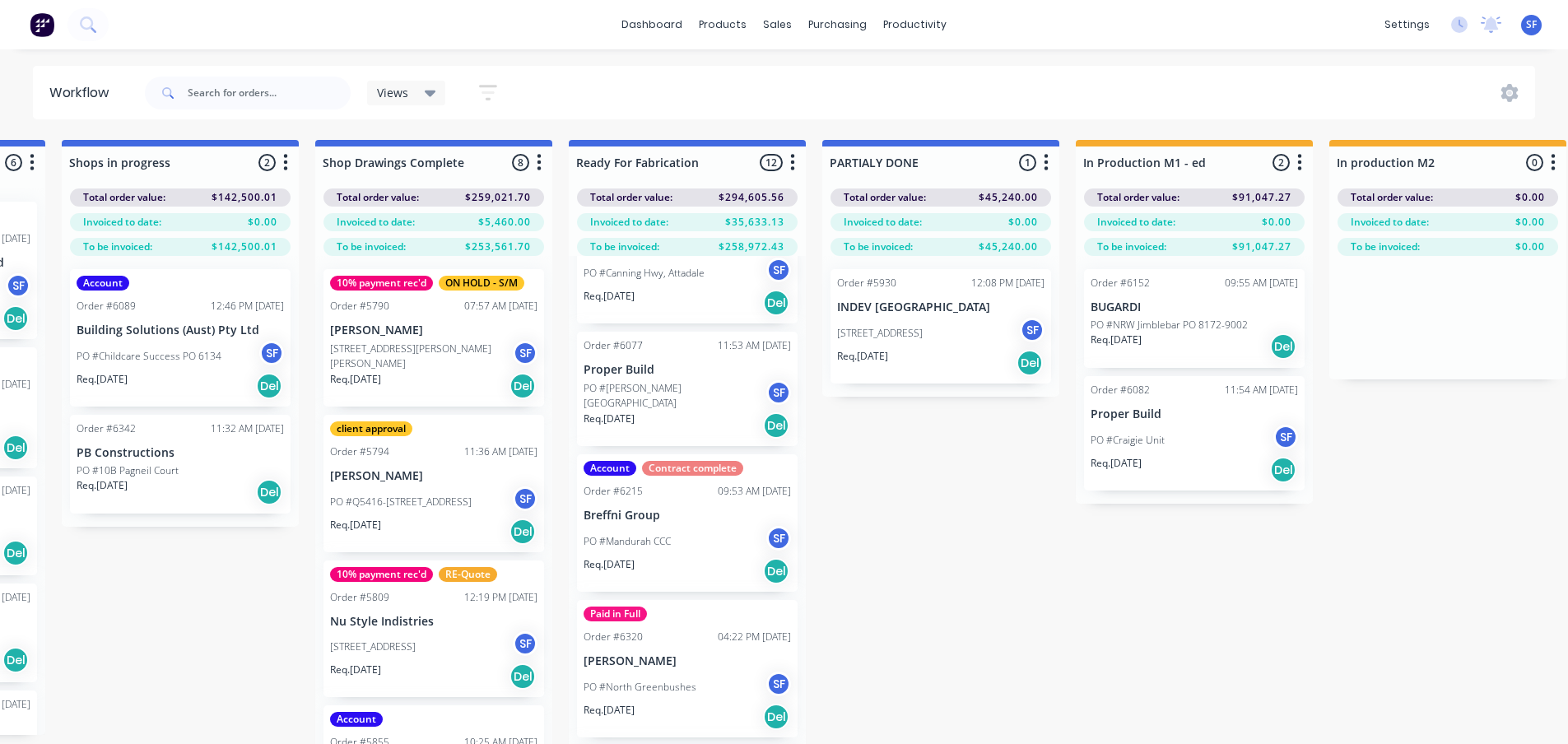
scroll to position [412, 0]
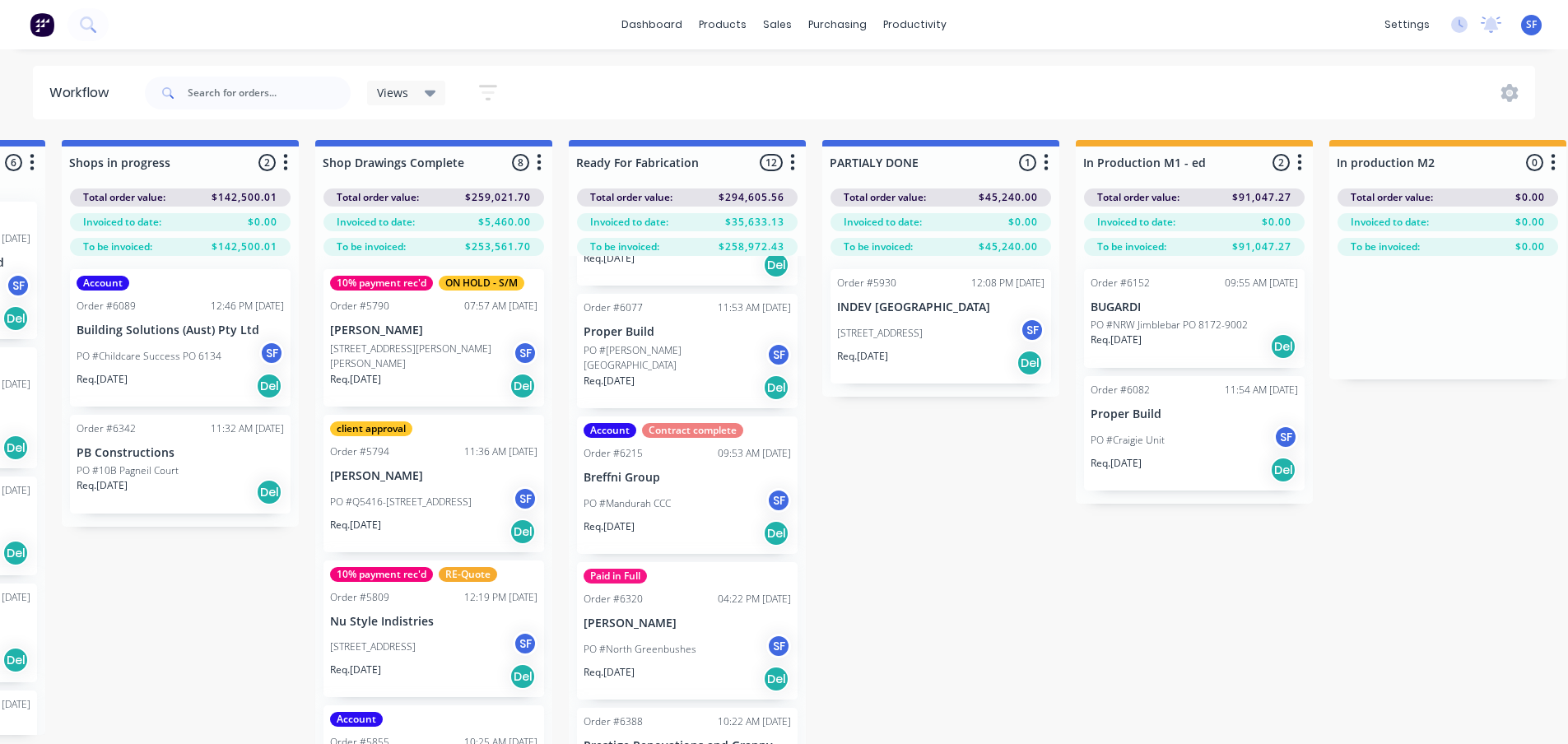
click at [690, 497] on div "PO #Mandurah CCC SF" at bounding box center [688, 503] width 207 height 32
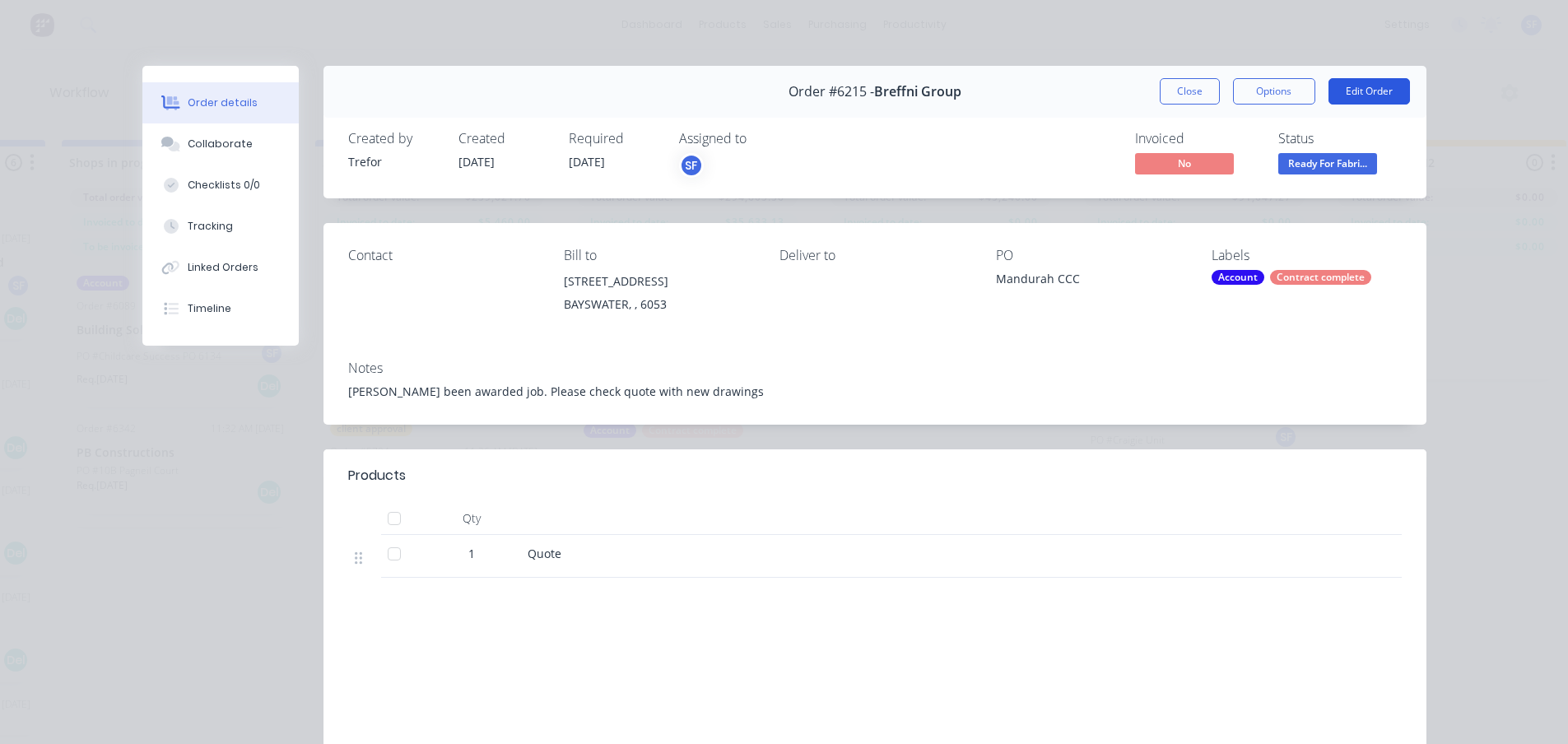
click at [1087, 84] on button "Edit Order" at bounding box center [1369, 90] width 82 height 26
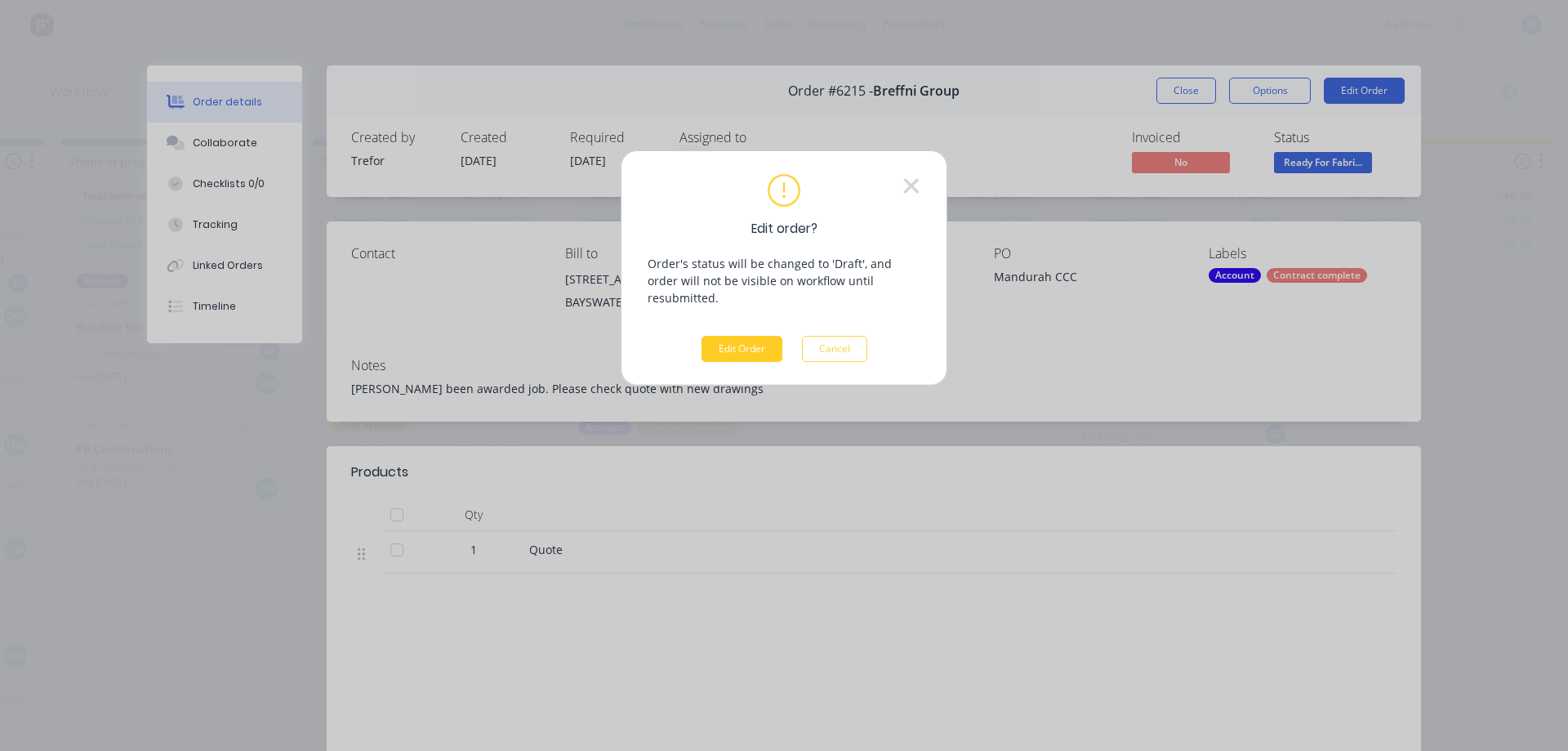
click at [749, 342] on button "Edit Order" at bounding box center [742, 348] width 81 height 26
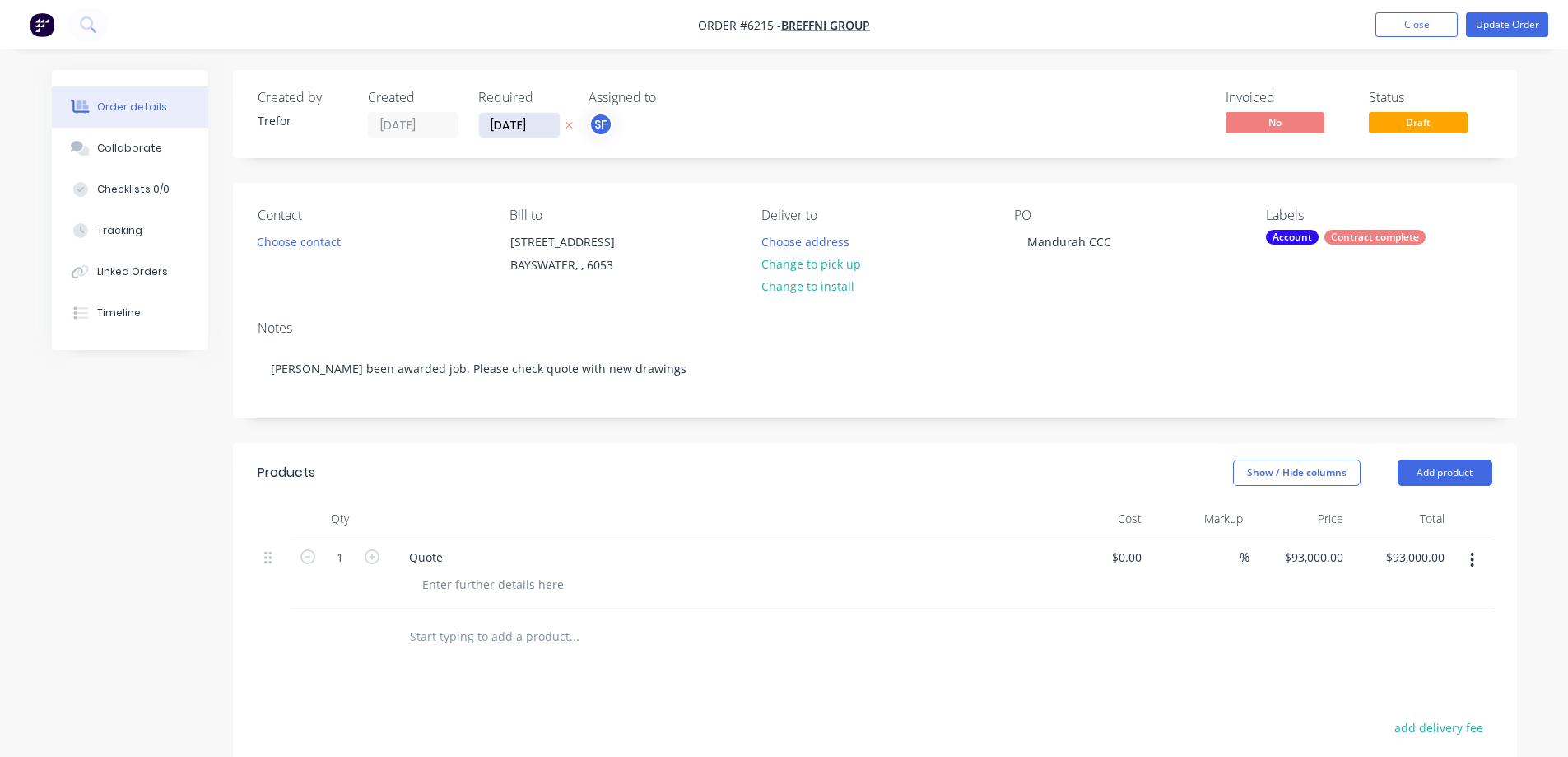
click at [519, 124] on input "[DATE]" at bounding box center [519, 125] width 81 height 25
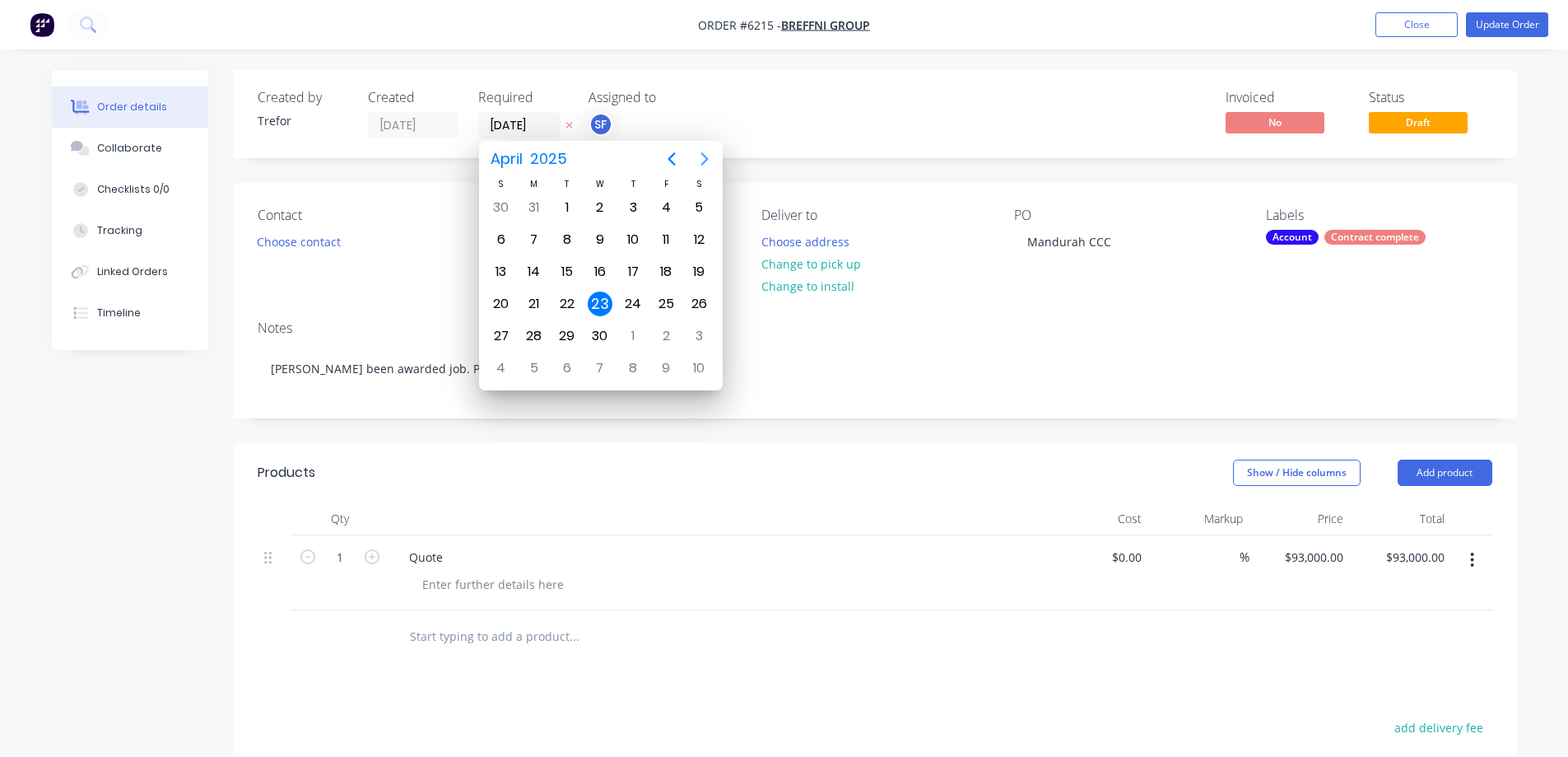
click at [708, 159] on icon "Next page" at bounding box center [705, 159] width 20 height 20
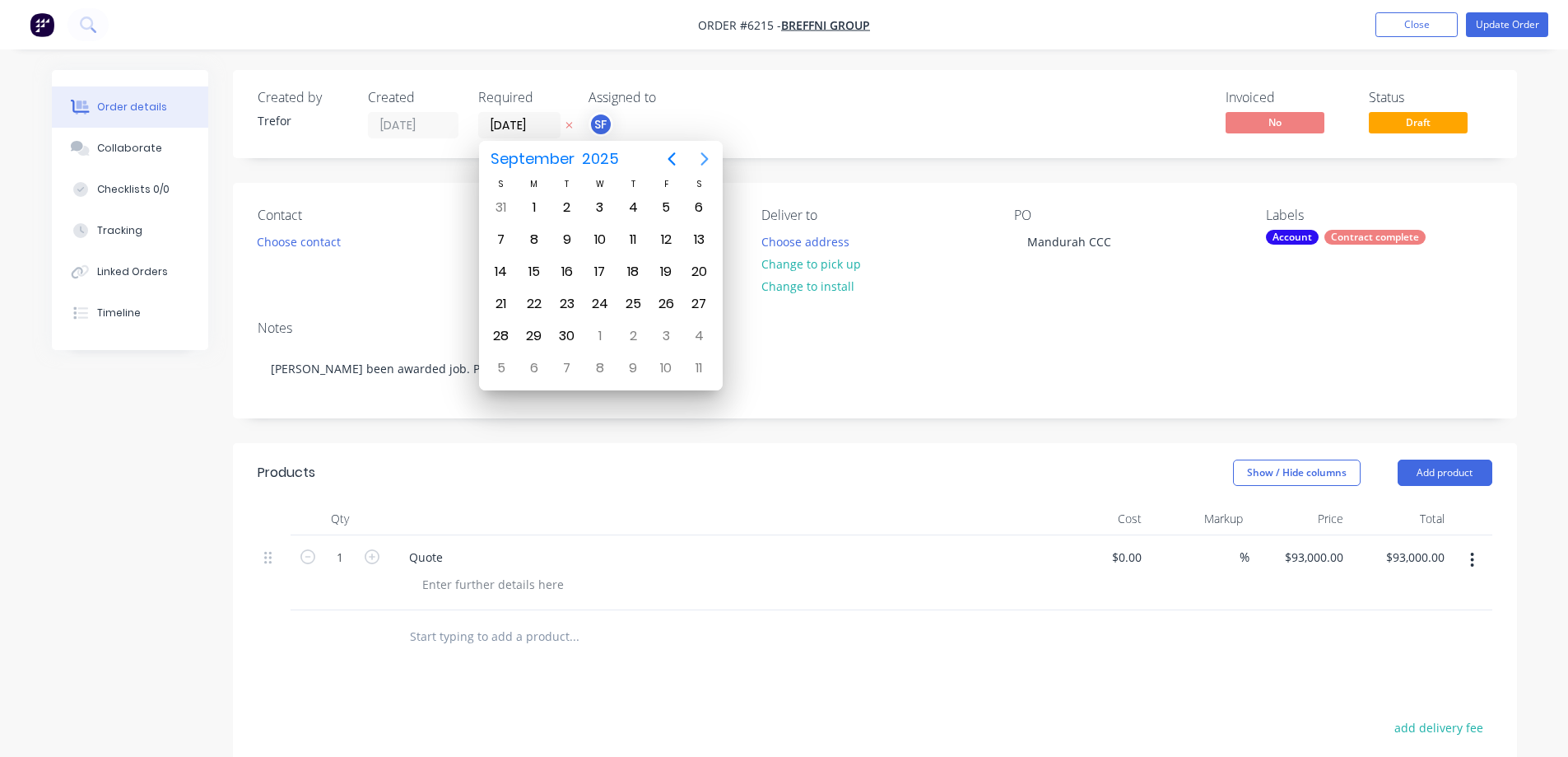
click at [708, 159] on icon "Next page" at bounding box center [705, 159] width 20 height 20
click at [536, 232] on div "6" at bounding box center [535, 240] width 25 height 25
type input "[DATE]"
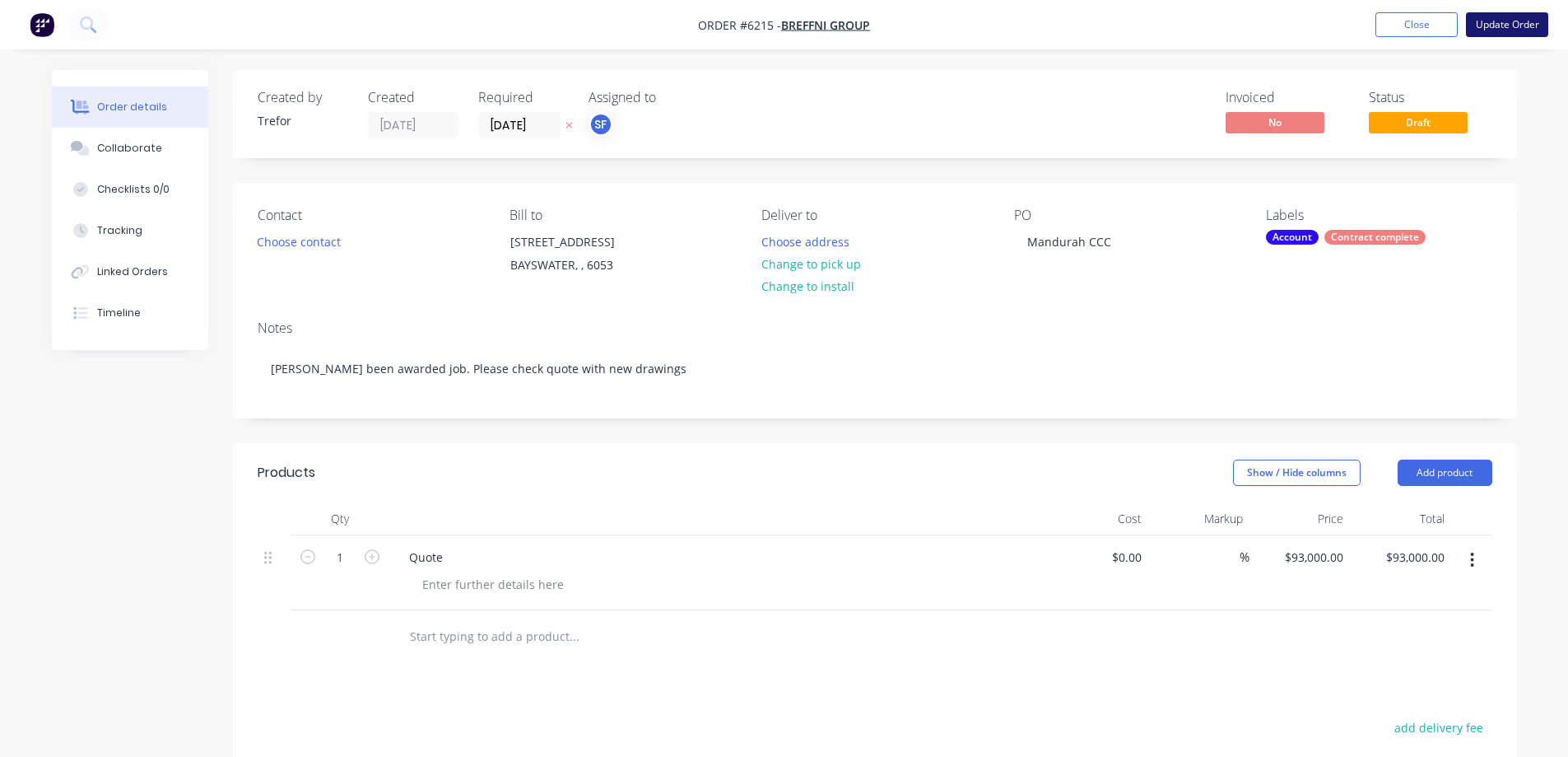
click at [1087, 21] on button "Update Order" at bounding box center [1508, 25] width 83 height 25
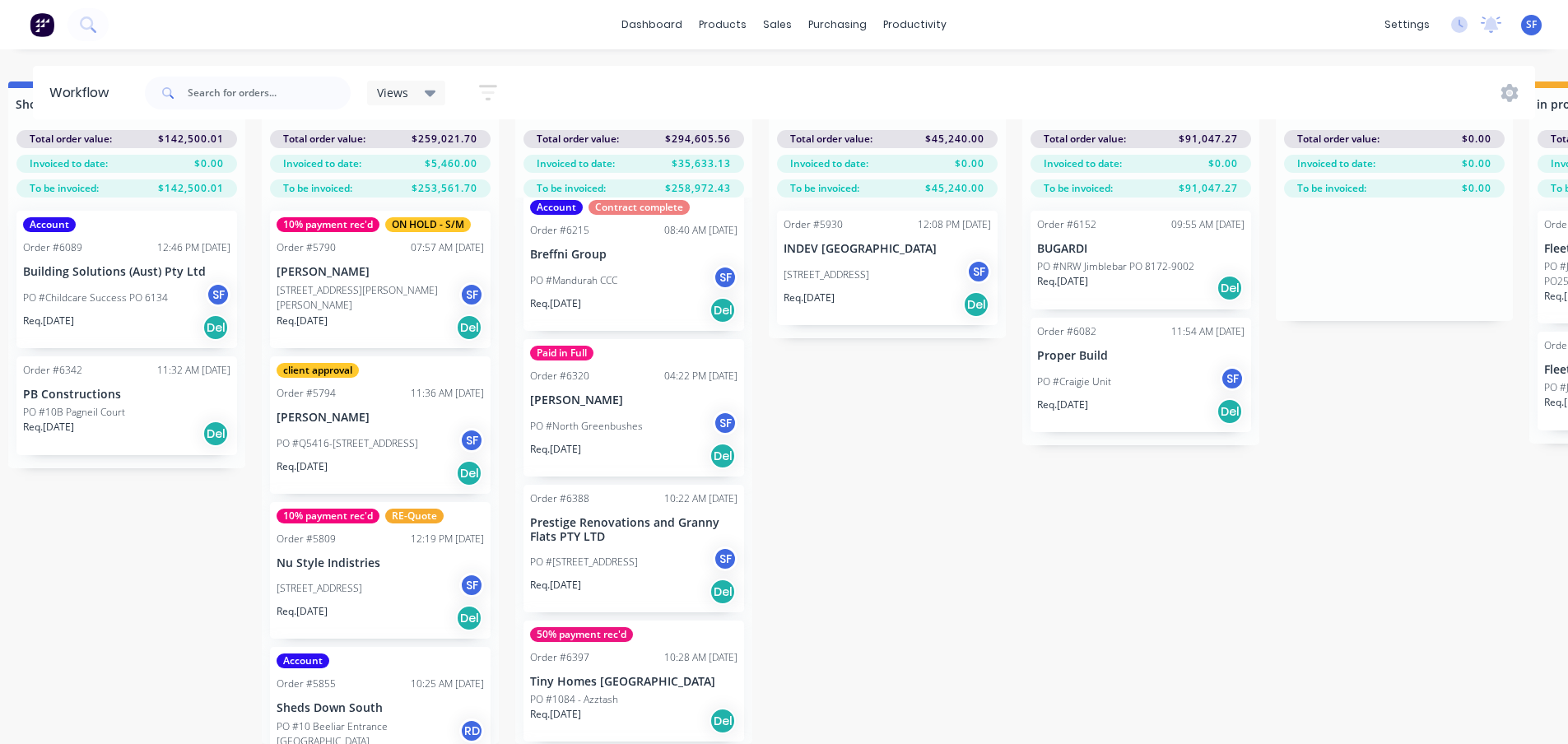
scroll to position [659, 0]
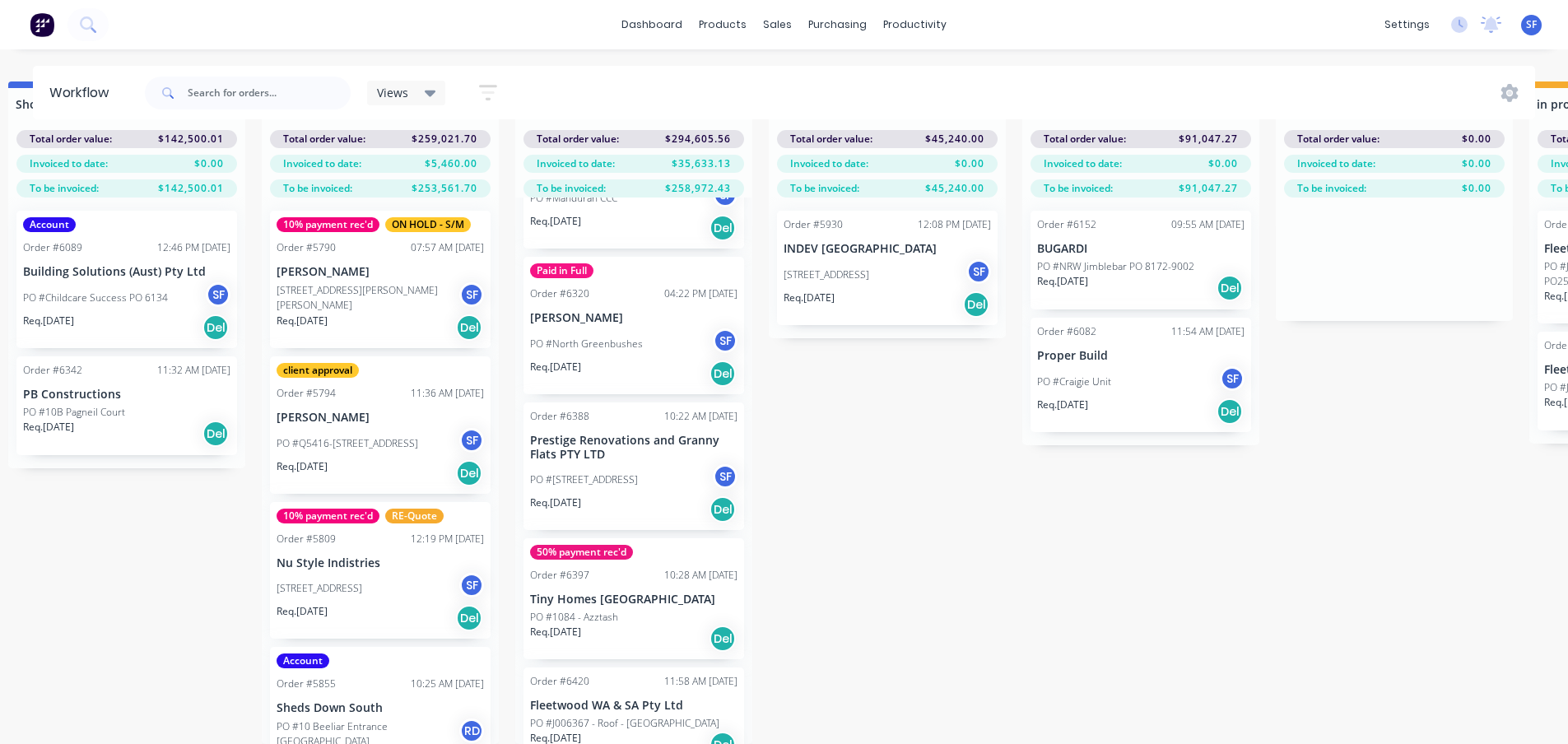
click at [558, 495] on p "Req. [DATE]" at bounding box center [555, 502] width 51 height 14
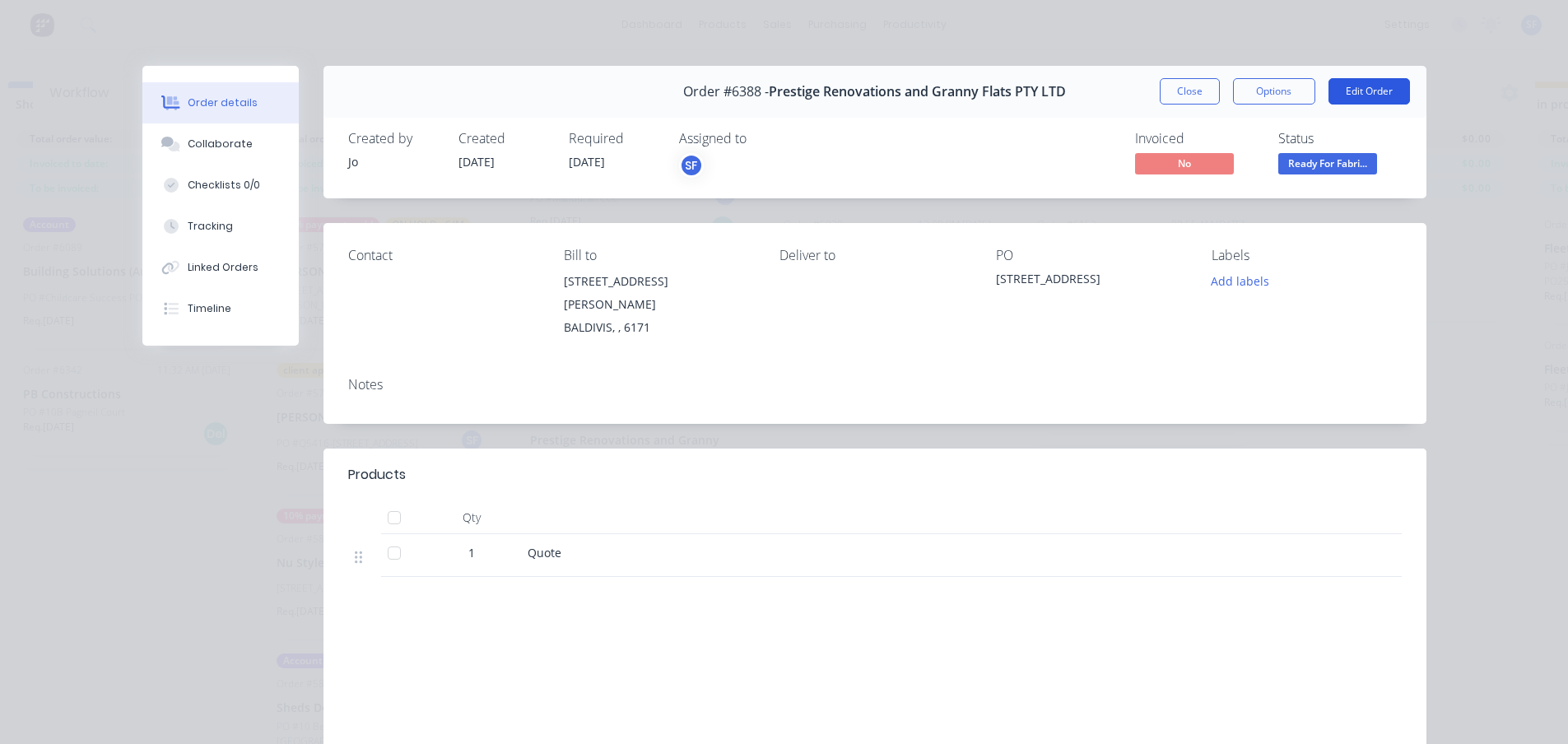
click at [1087, 92] on button "Edit Order" at bounding box center [1369, 90] width 82 height 26
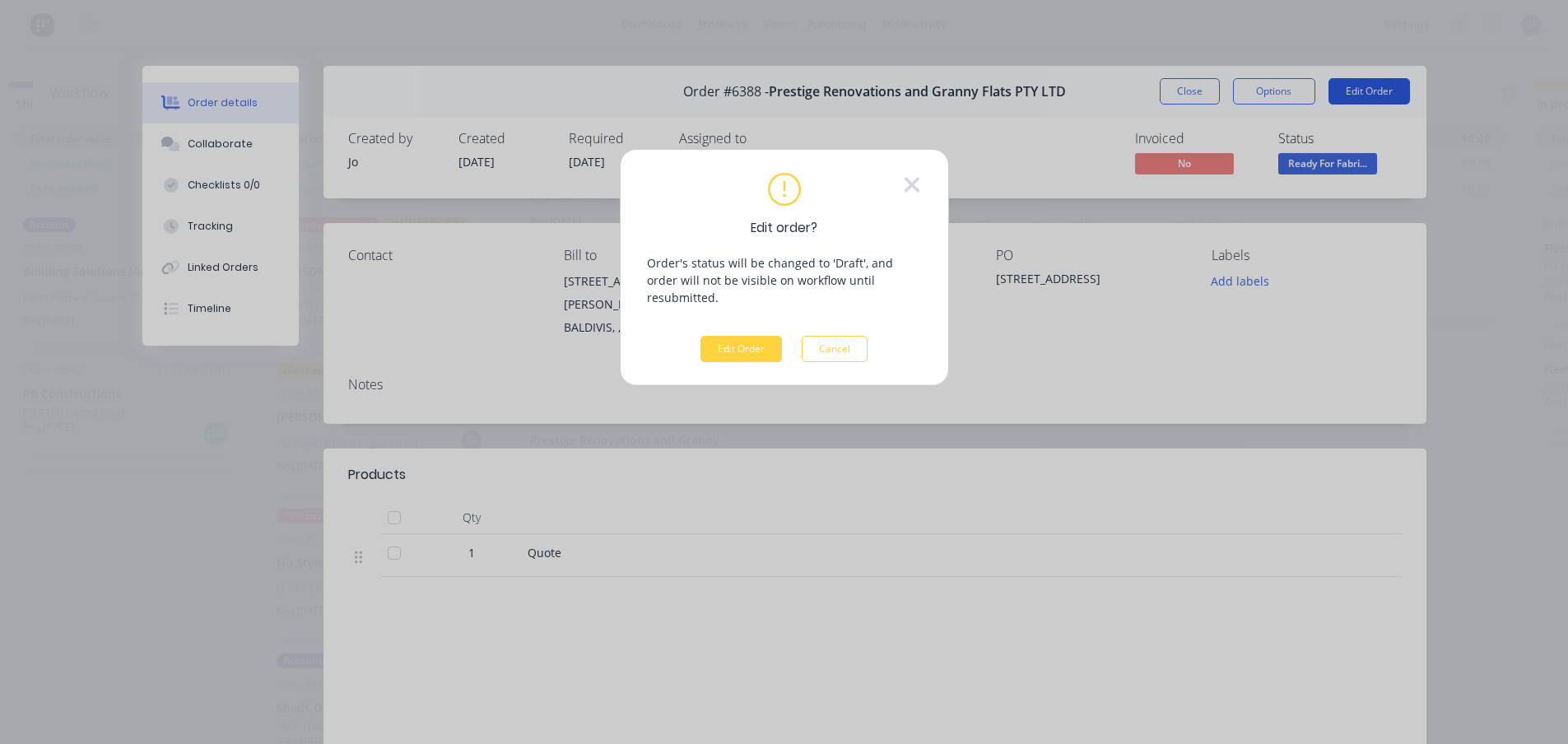
scroll to position [59, 1802]
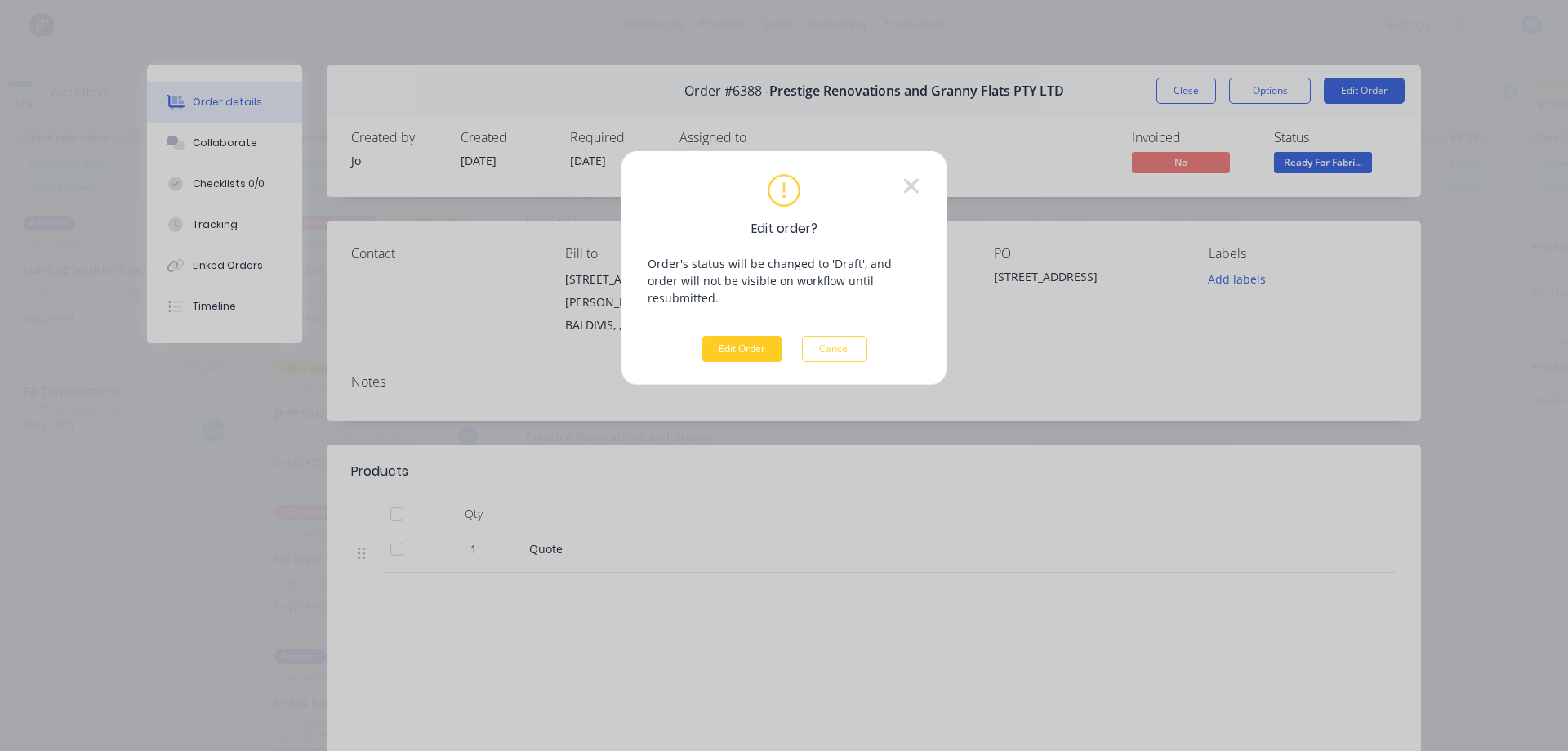
click at [740, 335] on button "Edit Order" at bounding box center [742, 348] width 81 height 26
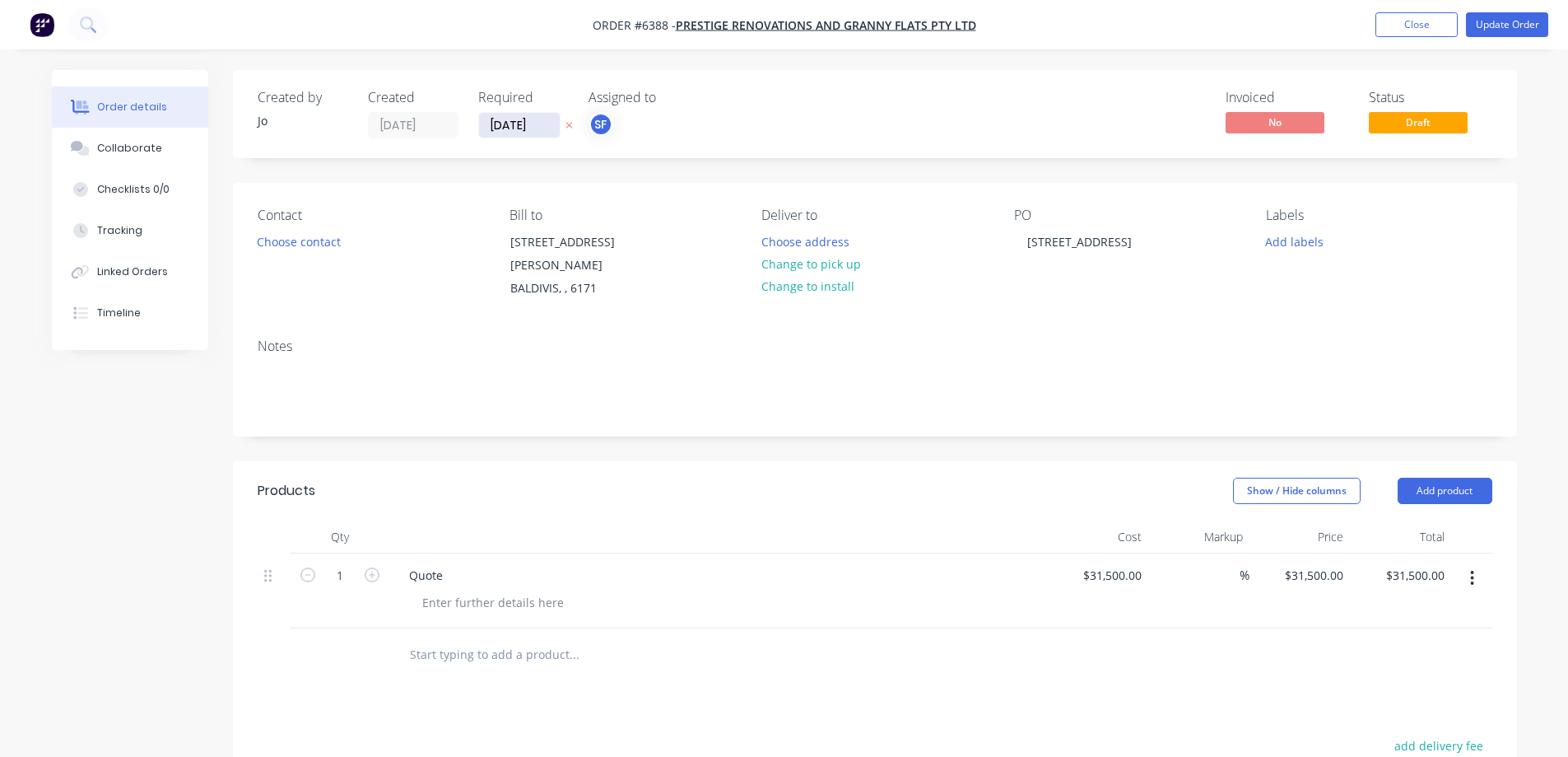
click at [508, 127] on input "[DATE]" at bounding box center [519, 125] width 81 height 25
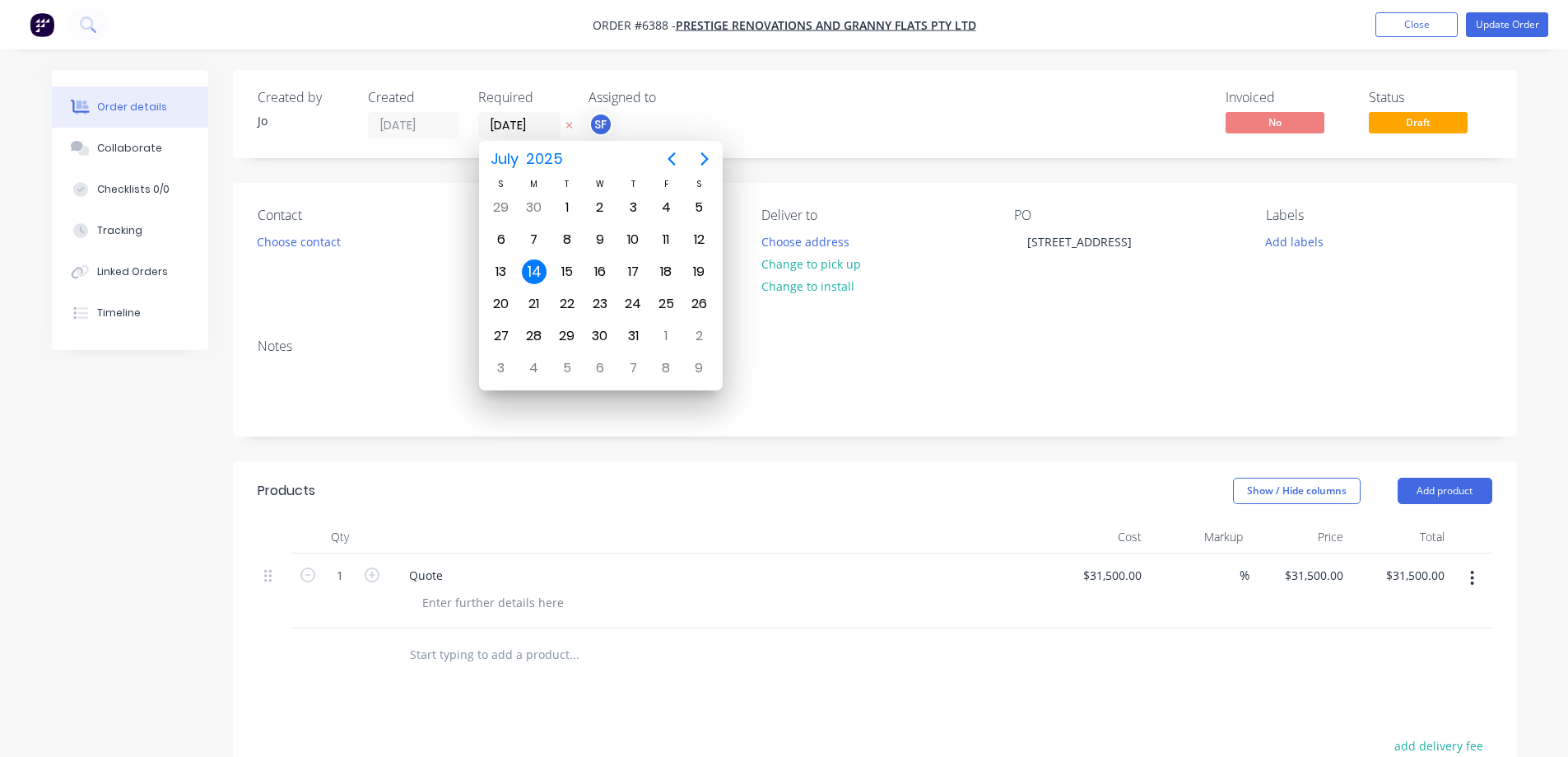
drag, startPoint x: 545, startPoint y: 127, endPoint x: 473, endPoint y: 124, distance: 72.1
click at [473, 124] on div "Created by [PERSON_NAME] Created [DATE] Required [DATE] Assigned to SF" at bounding box center [505, 113] width 495 height 49
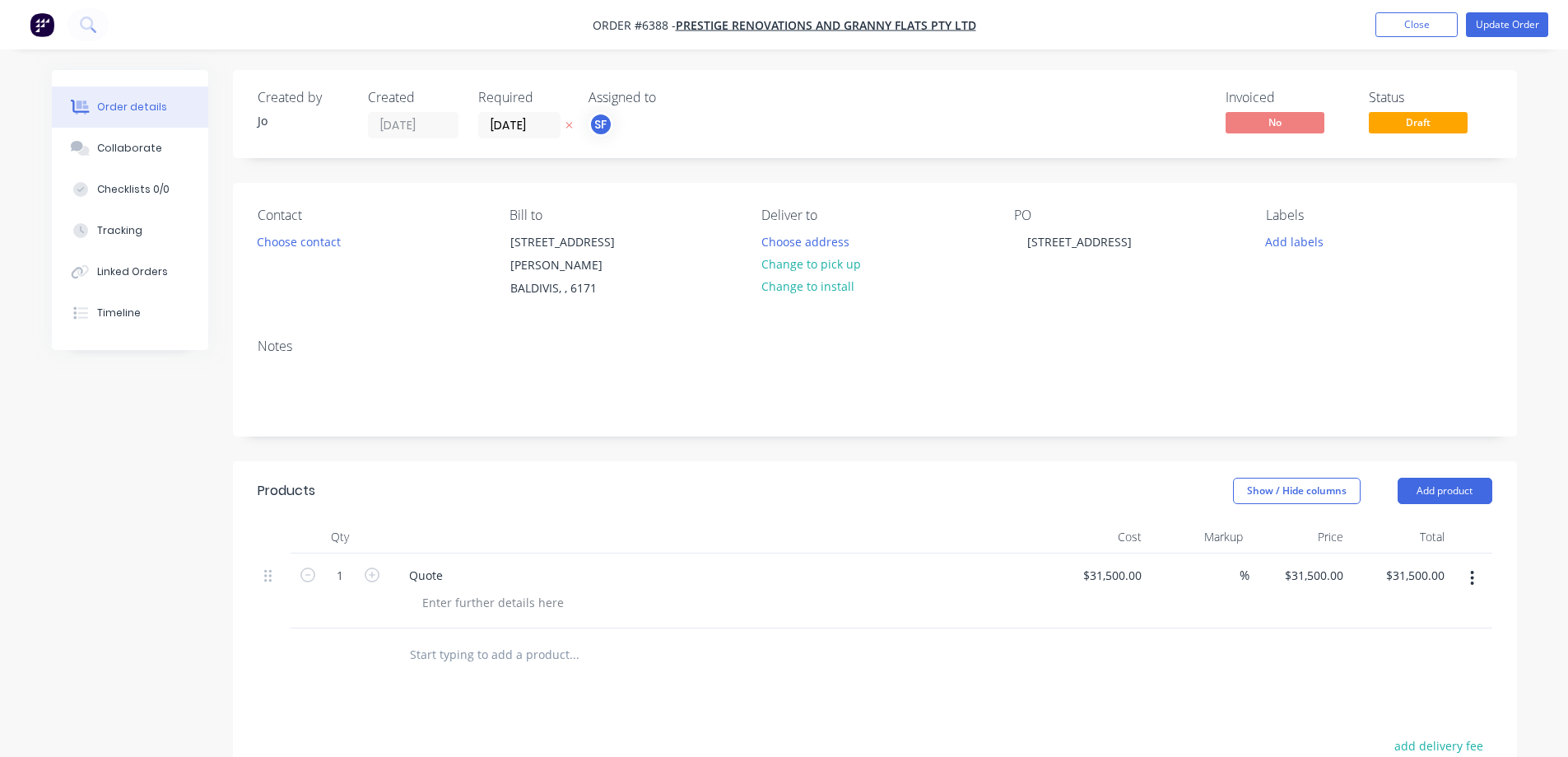
click at [850, 107] on div "Invoiced No Status Draft" at bounding box center [1123, 113] width 739 height 49
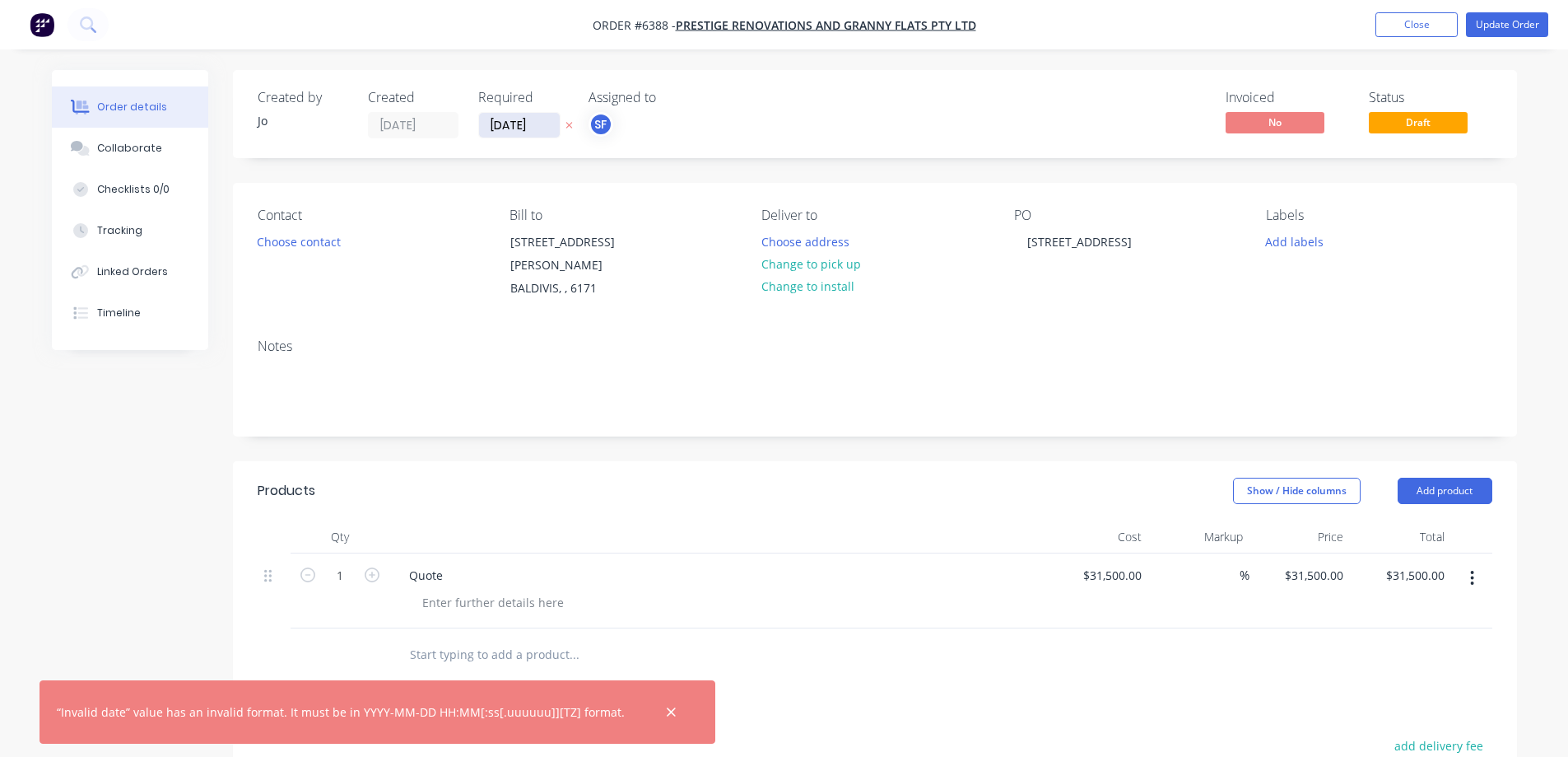
drag, startPoint x: 546, startPoint y: 124, endPoint x: 482, endPoint y: 123, distance: 64.0
click at [482, 123] on input "[DATE]" at bounding box center [519, 125] width 81 height 25
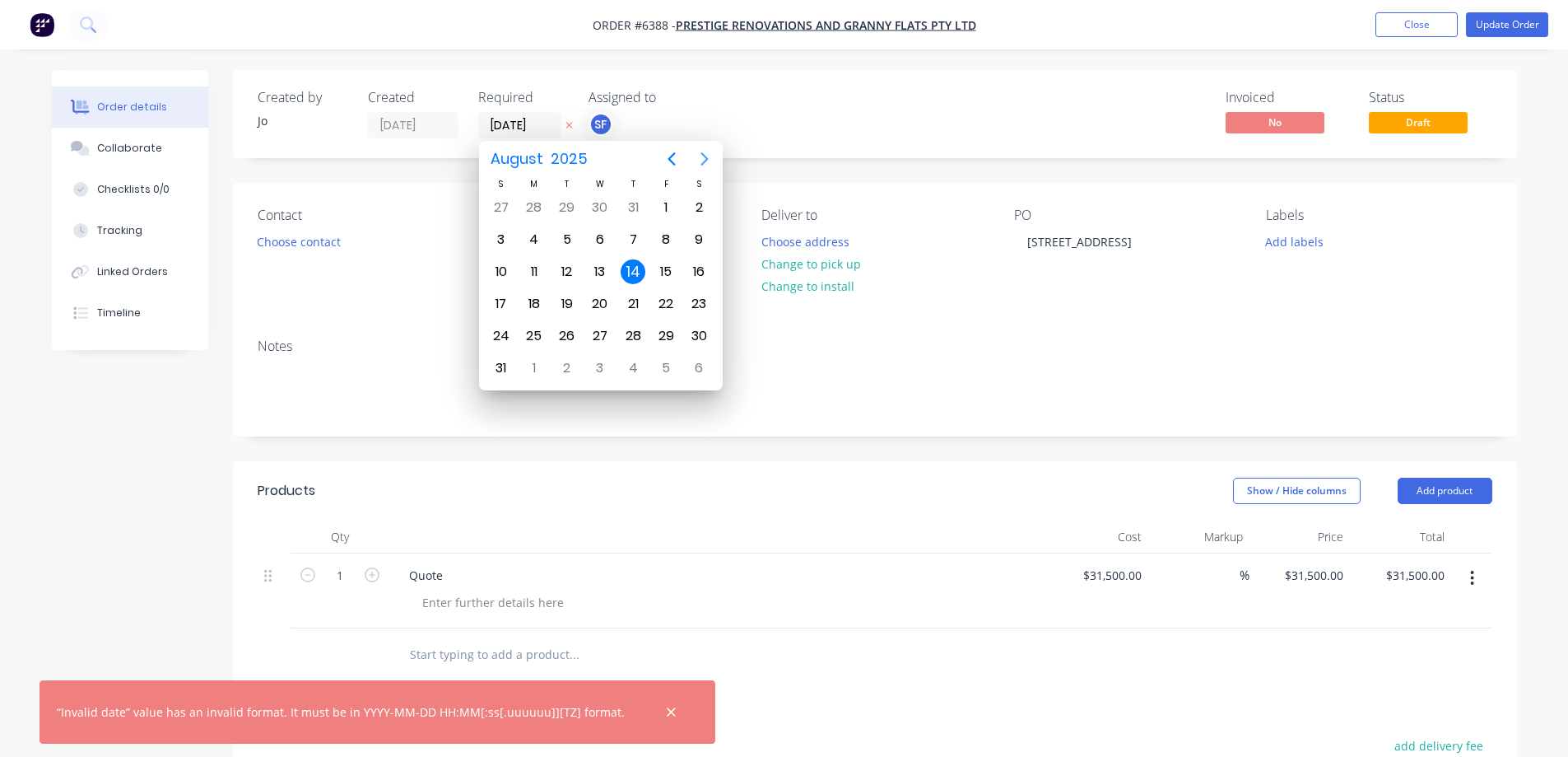
click at [707, 155] on icon "Next page" at bounding box center [705, 159] width 20 height 20
click at [706, 273] on div "20" at bounding box center [699, 272] width 25 height 25
type input "[DATE]"
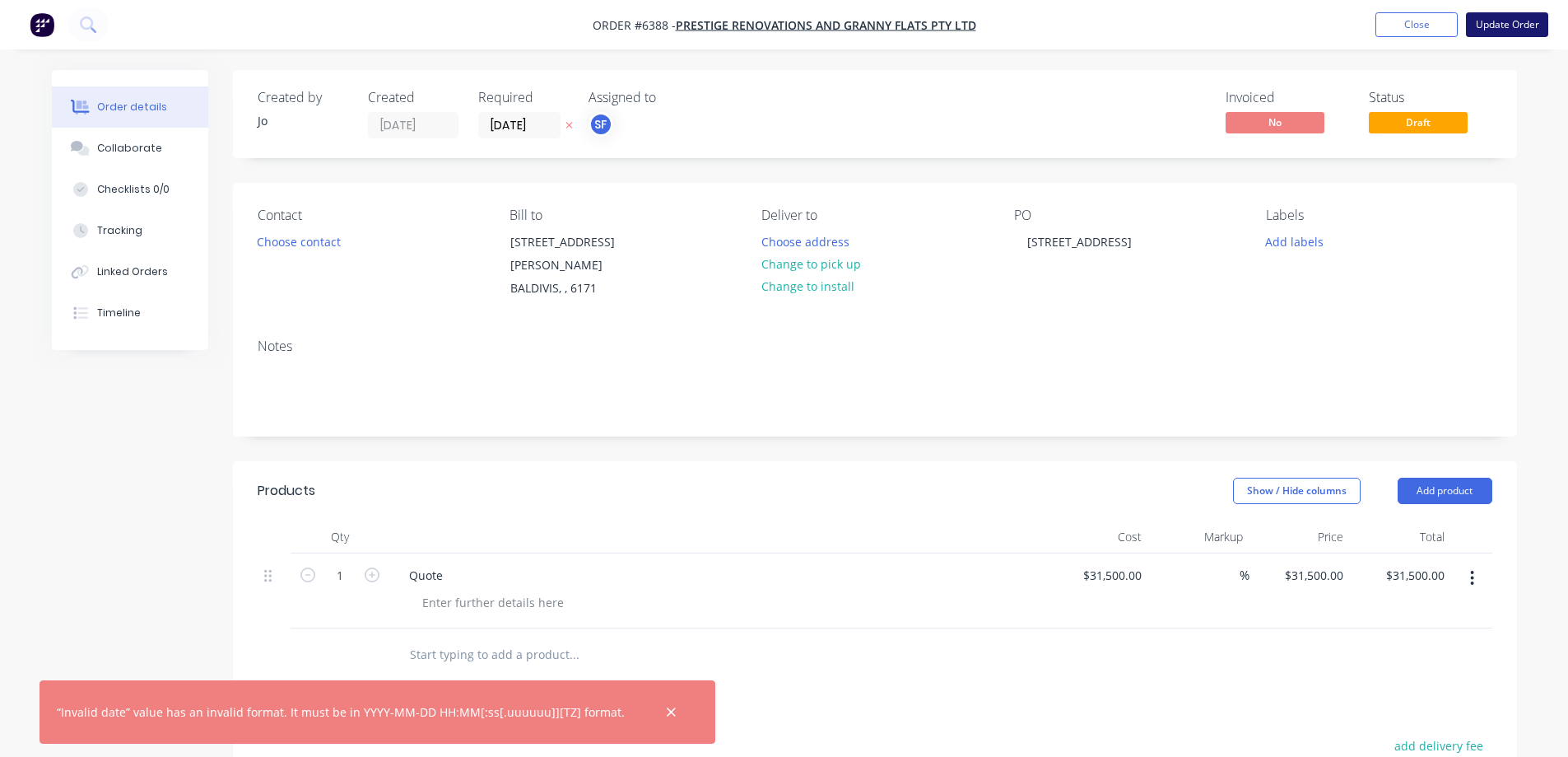
click at [1087, 30] on button "Update Order" at bounding box center [1508, 25] width 83 height 25
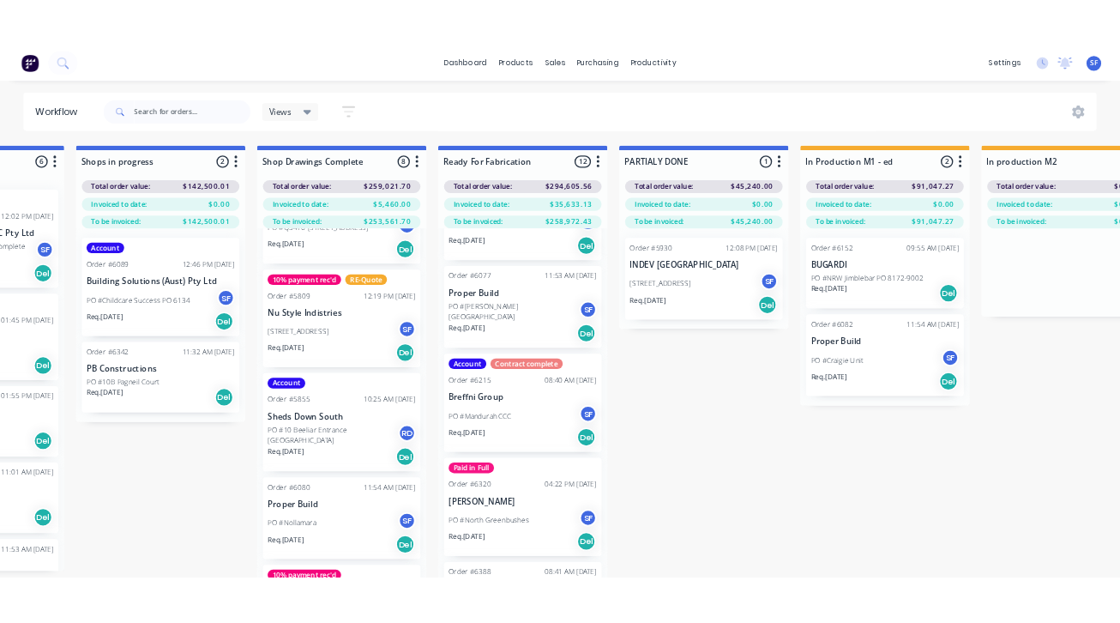
scroll to position [429, 0]
